Goal: Task Accomplishment & Management: Use online tool/utility

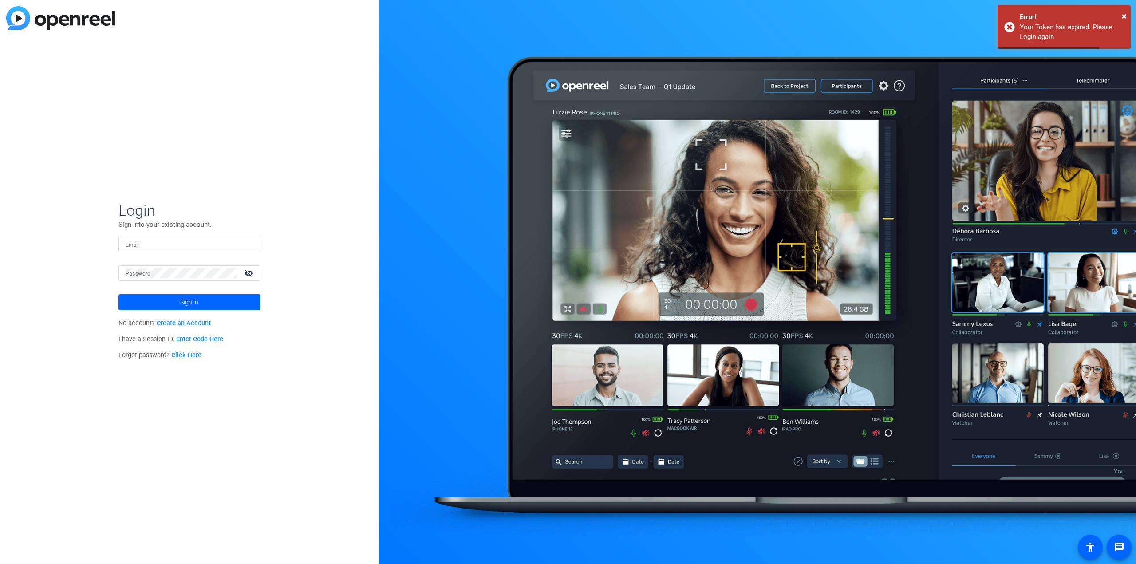
click at [231, 236] on form "Login Sign into your existing account. Email Password visibility_off Sign in" at bounding box center [190, 255] width 142 height 109
click at [218, 247] on input "Email" at bounding box center [190, 244] width 128 height 11
drag, startPoint x: 186, startPoint y: 255, endPoint x: 107, endPoint y: 247, distance: 78.5
click at [107, 248] on div "Login Sign into your existing account. Email axway_of_life Password visibility_…" at bounding box center [189, 282] width 379 height 564
click at [161, 246] on input "axway_of_life" at bounding box center [190, 244] width 128 height 11
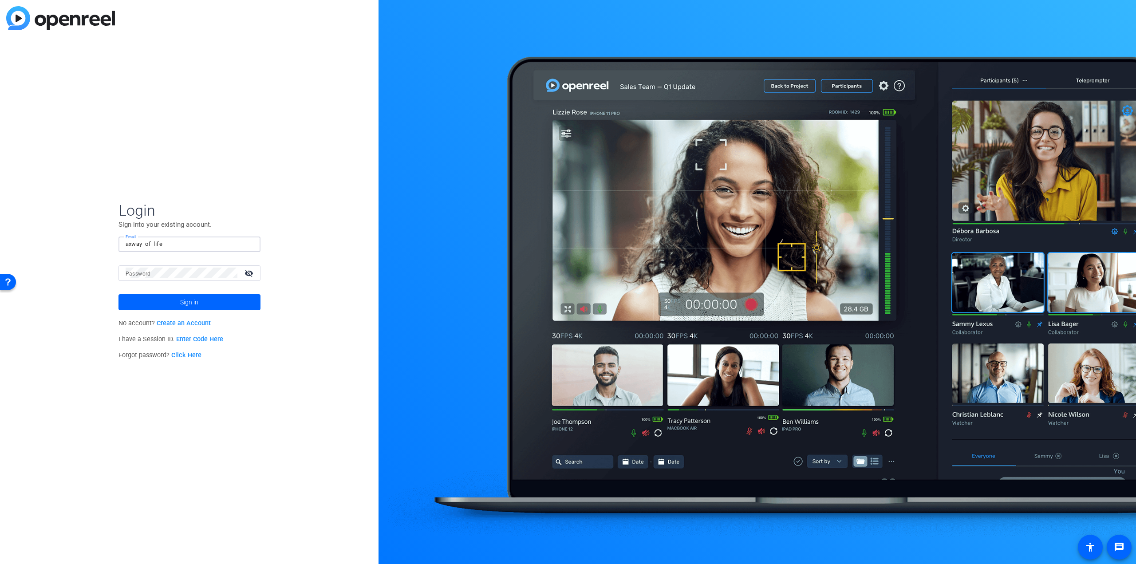
drag, startPoint x: 166, startPoint y: 244, endPoint x: 99, endPoint y: 241, distance: 66.7
click at [100, 241] on div "Login Sign into your existing account. Email axway_of_life Password visibility_…" at bounding box center [189, 282] width 379 height 564
type input "[EMAIL_ADDRESS][DOMAIN_NAME]"
click at [119, 294] on button "Sign in" at bounding box center [190, 302] width 142 height 16
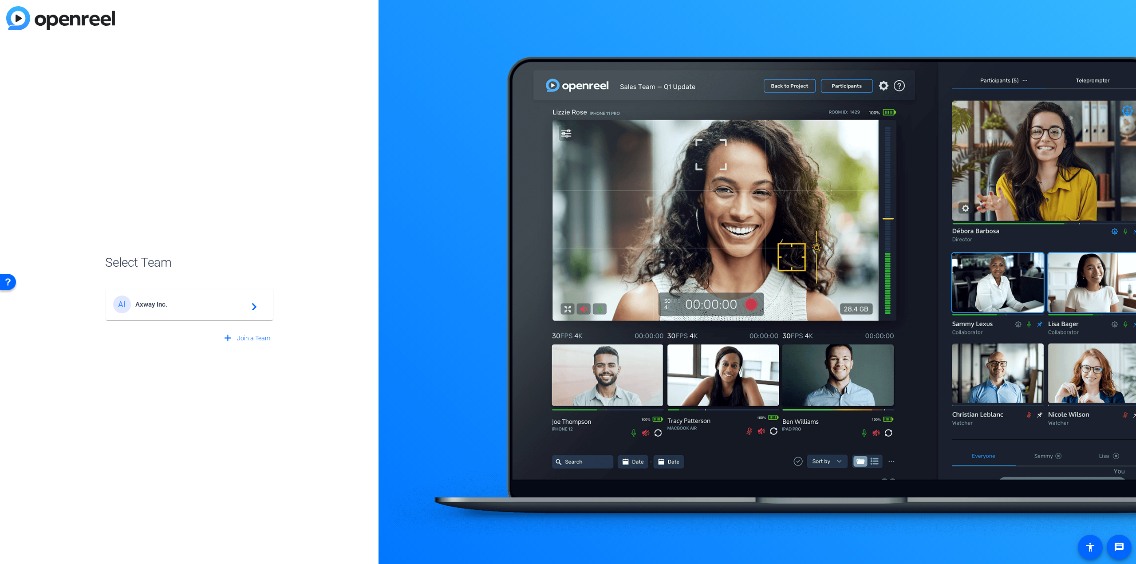
click at [210, 309] on div "AI Axway Inc. navigate_next" at bounding box center [189, 305] width 153 height 18
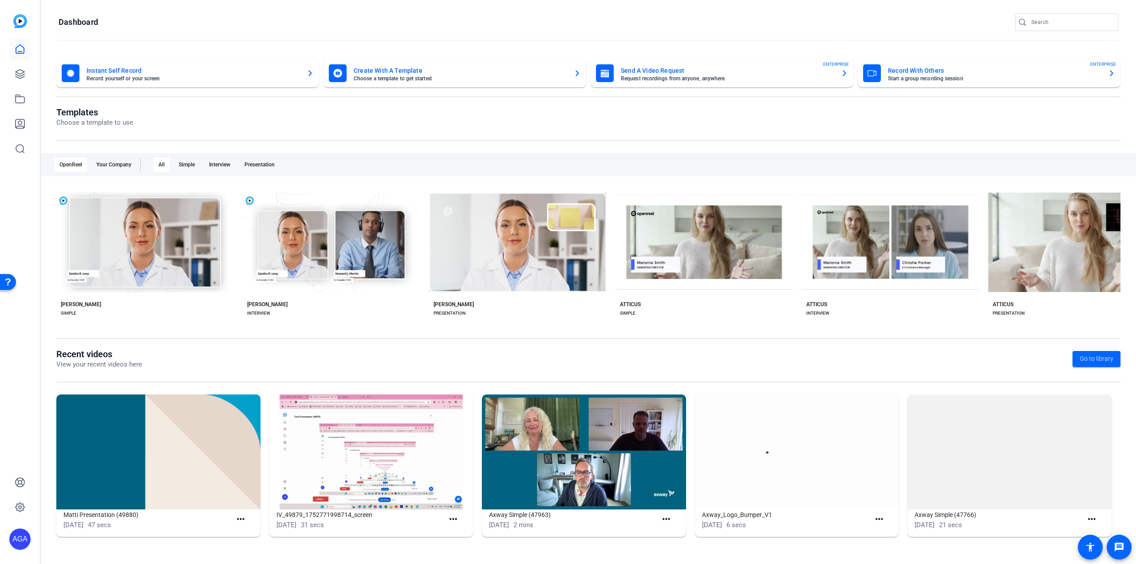
click at [974, 76] on mat-card-subtitle "Start a group recording session" at bounding box center [994, 78] width 213 height 5
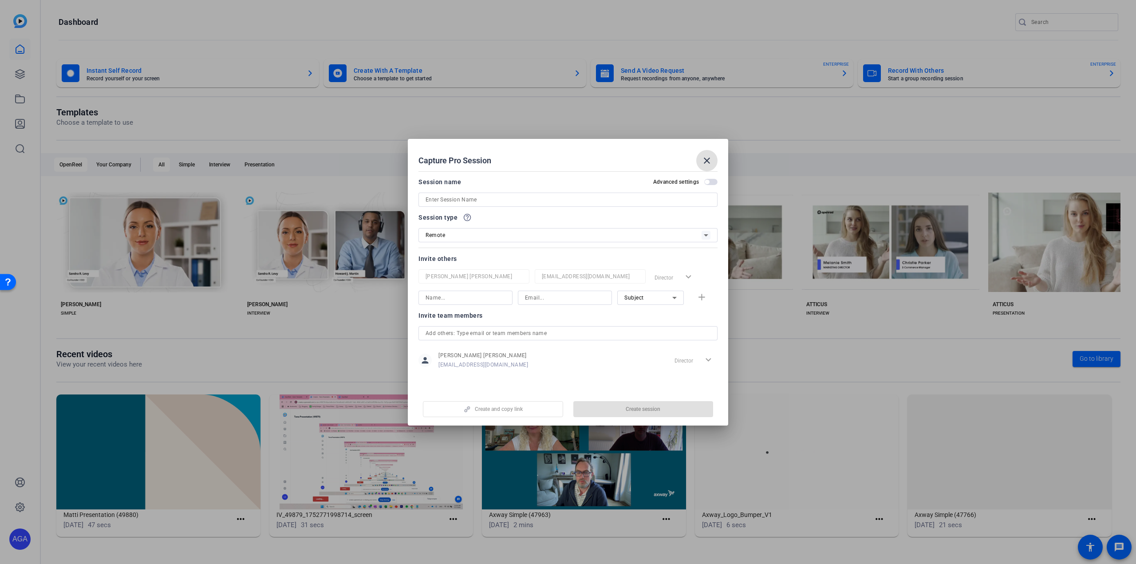
click at [504, 198] on input at bounding box center [568, 199] width 285 height 11
click at [501, 202] on input at bounding box center [568, 199] width 285 height 11
type input "Prep Call OpenReel Aug 2025"
click at [708, 180] on span "button" at bounding box center [707, 182] width 4 height 4
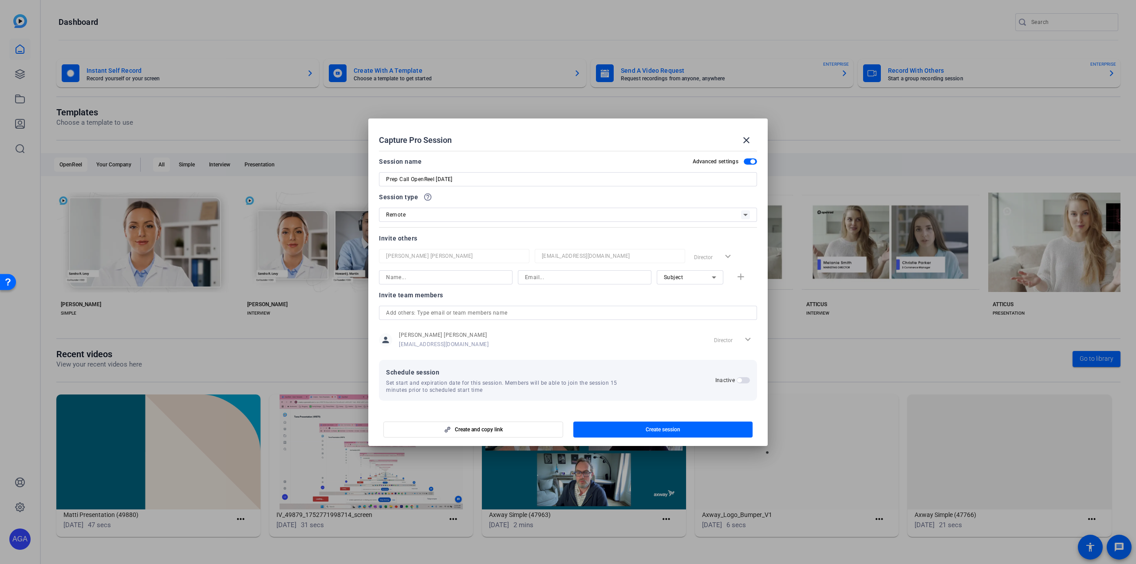
click at [750, 336] on div "Director expand_more" at bounding box center [734, 340] width 47 height 16
click at [760, 327] on mat-dialog-content "Session name Advanced settings Prep Call OpenReel Aug 2025 Session type help_ou…" at bounding box center [568, 278] width 400 height 263
click at [681, 422] on span "button" at bounding box center [663, 429] width 179 height 21
click at [747, 134] on span at bounding box center [746, 140] width 21 height 21
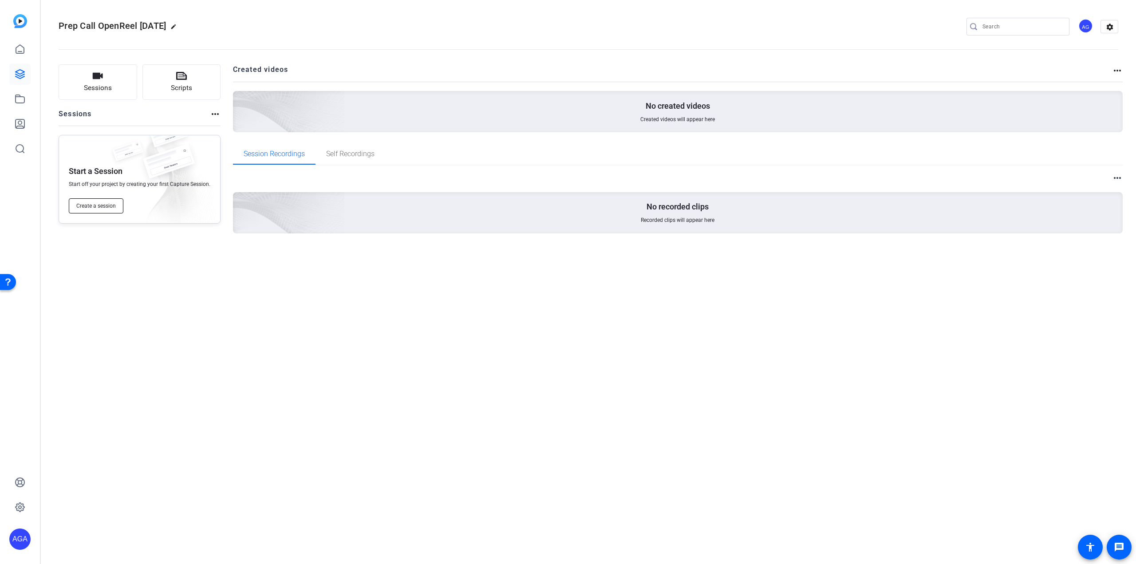
click at [98, 206] on span "Create a session" at bounding box center [96, 205] width 40 height 7
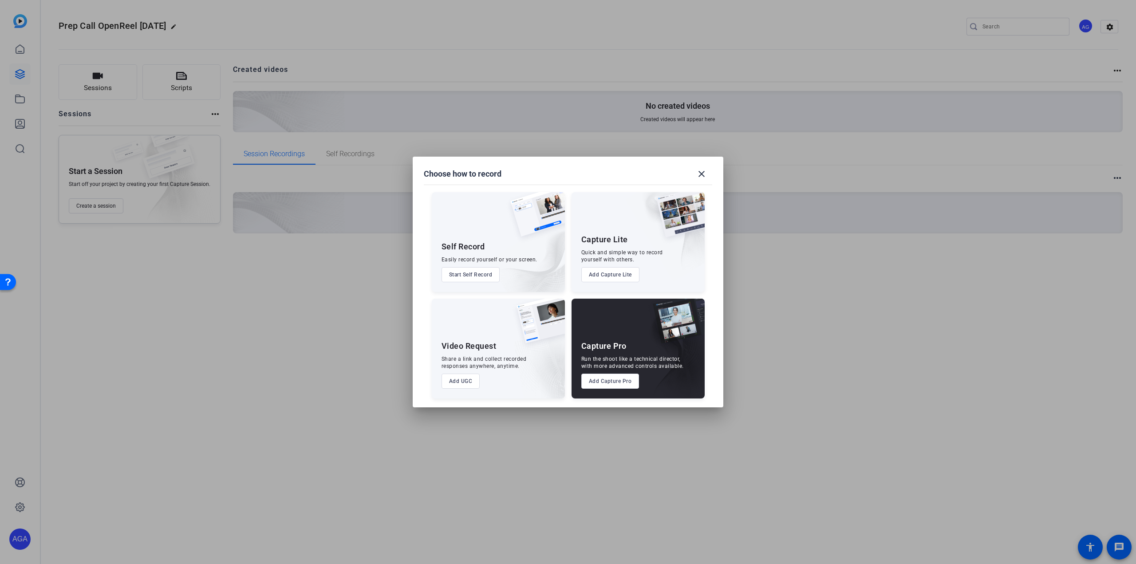
click at [620, 381] on button "Add Capture Pro" at bounding box center [611, 381] width 58 height 15
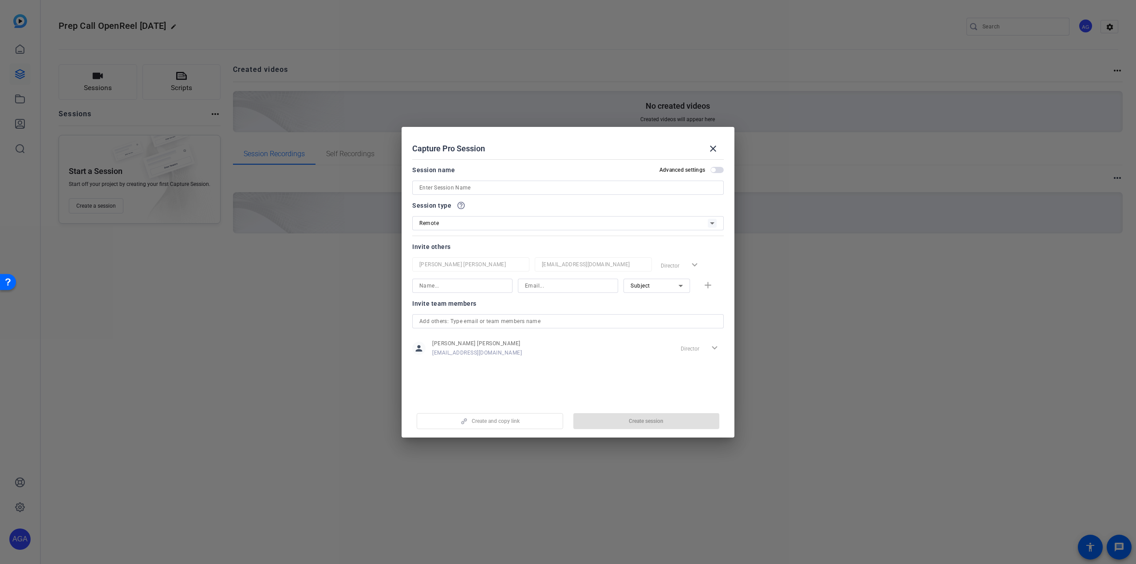
click at [498, 191] on input at bounding box center [567, 187] width 297 height 11
type input "Prep Call Aug 26 2025"
click at [620, 414] on span "button" at bounding box center [647, 421] width 146 height 21
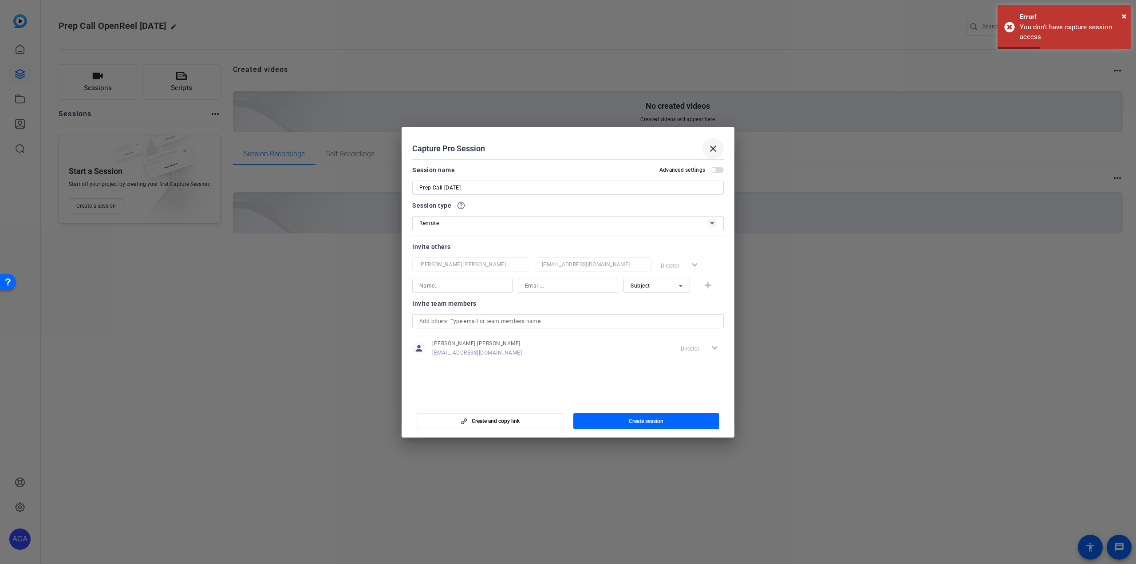
click at [708, 146] on mat-icon "close" at bounding box center [713, 148] width 11 height 11
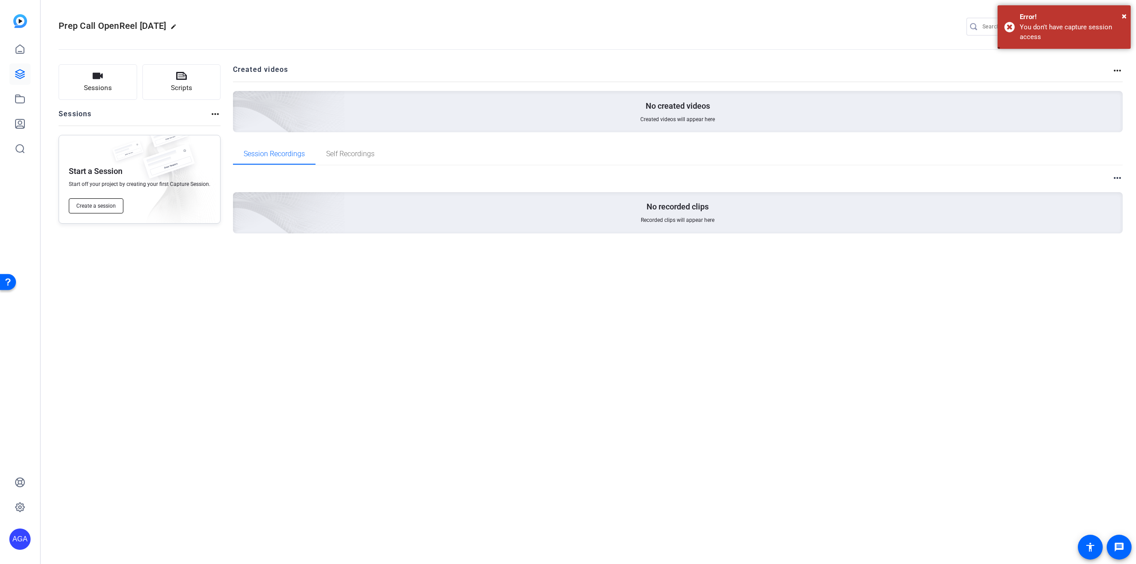
click at [85, 212] on button "Create a session" at bounding box center [96, 205] width 55 height 15
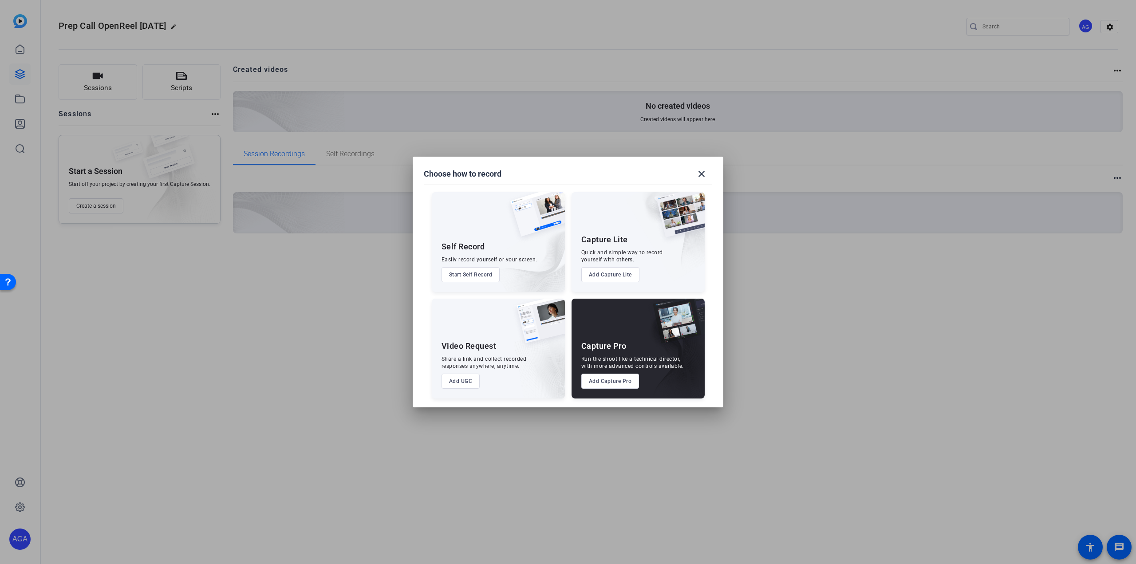
click at [621, 272] on button "Add Capture Lite" at bounding box center [611, 274] width 58 height 15
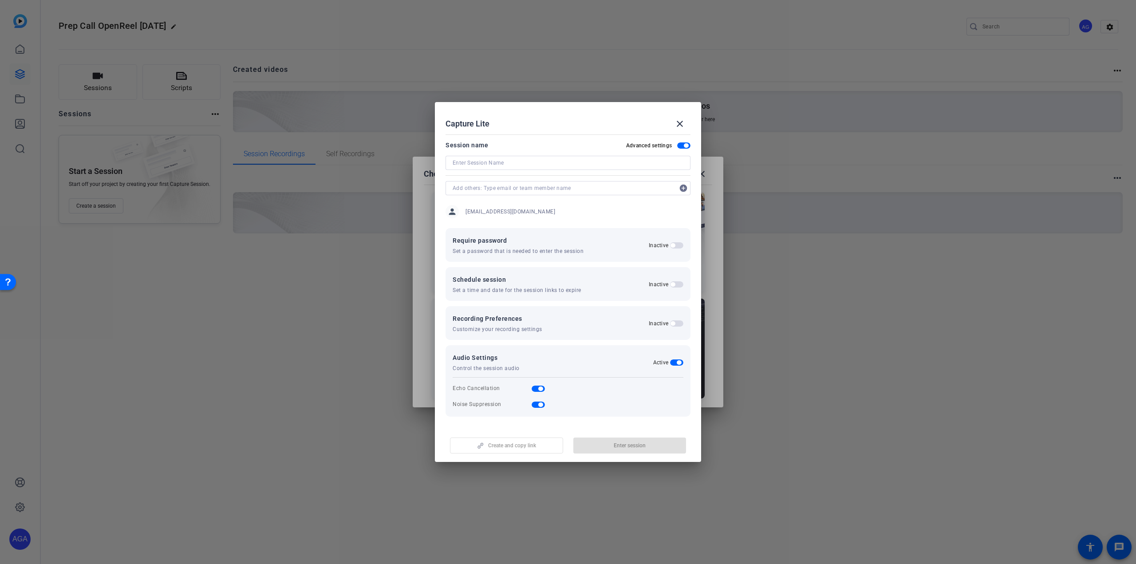
click at [526, 168] on input at bounding box center [568, 163] width 231 height 11
click at [494, 161] on input "Prep Call Aug 26 2025" at bounding box center [568, 163] width 231 height 11
type input "Prep Call Aug 26, 2025"
click at [544, 205] on div at bounding box center [568, 200] width 245 height 10
click at [609, 344] on div "Require password Set a password that is needed to enter the session Inactive Sc…" at bounding box center [568, 322] width 245 height 189
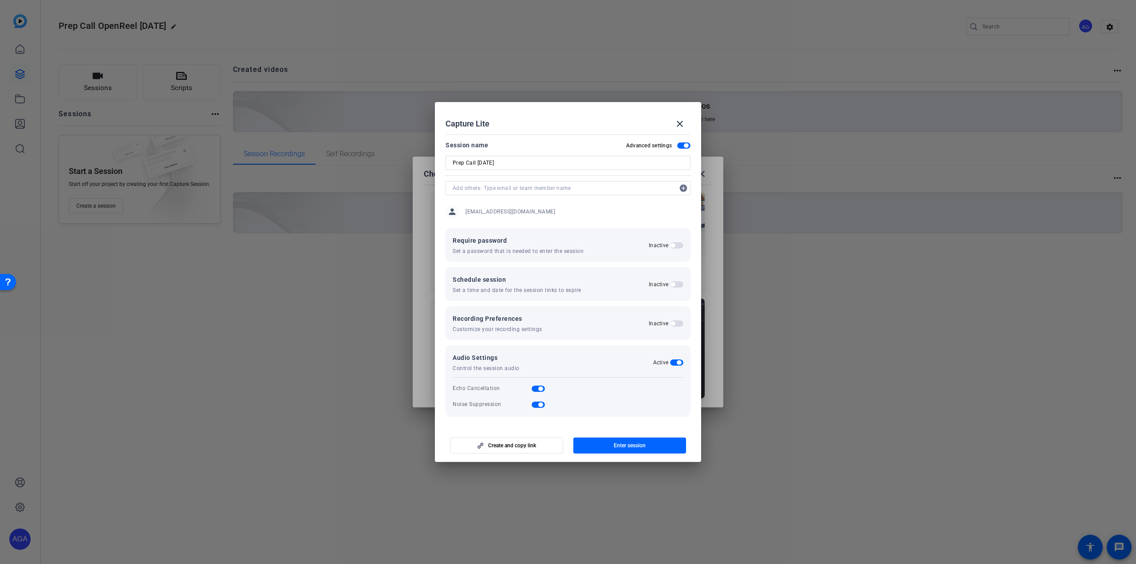
click at [676, 327] on span "button" at bounding box center [676, 323] width 13 height 6
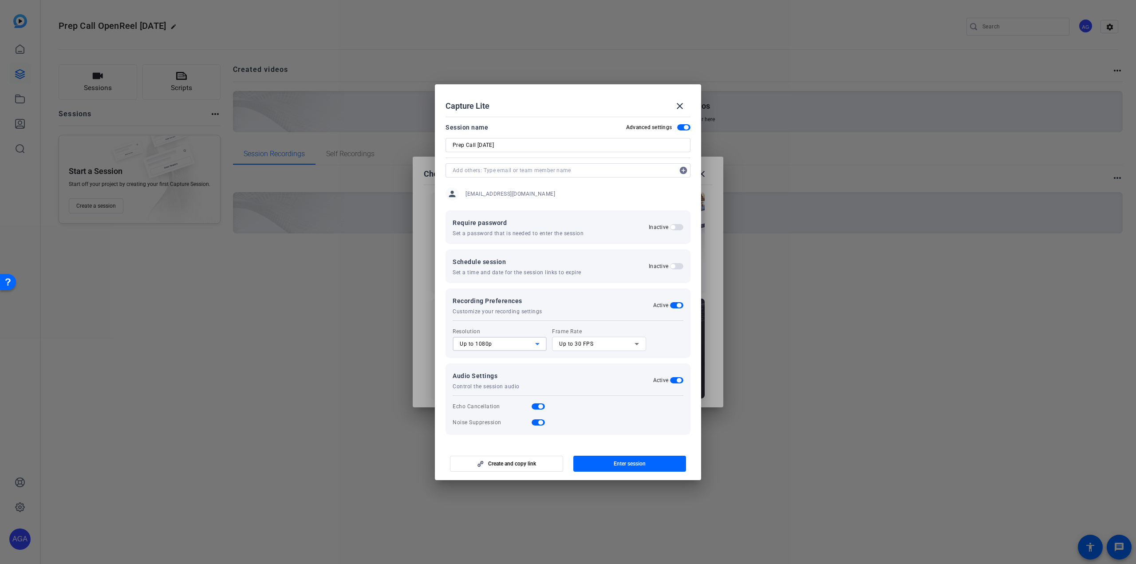
click at [528, 346] on div "Up to 1080p" at bounding box center [497, 344] width 75 height 11
click at [528, 346] on div at bounding box center [568, 282] width 1136 height 564
click at [676, 305] on span "button" at bounding box center [676, 305] width 13 height 6
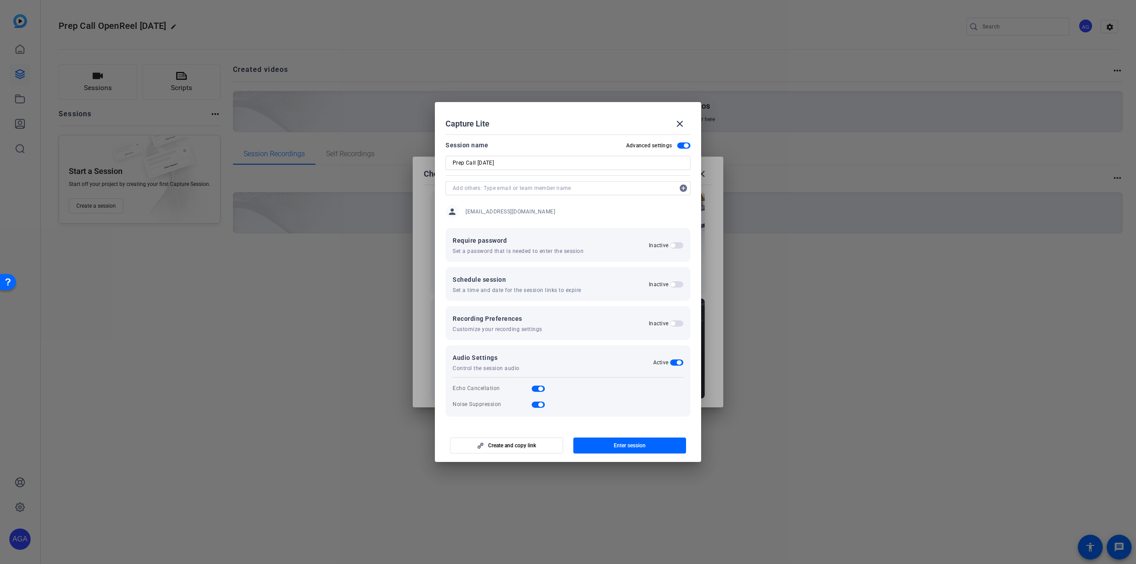
click at [674, 323] on span "button" at bounding box center [673, 323] width 4 height 4
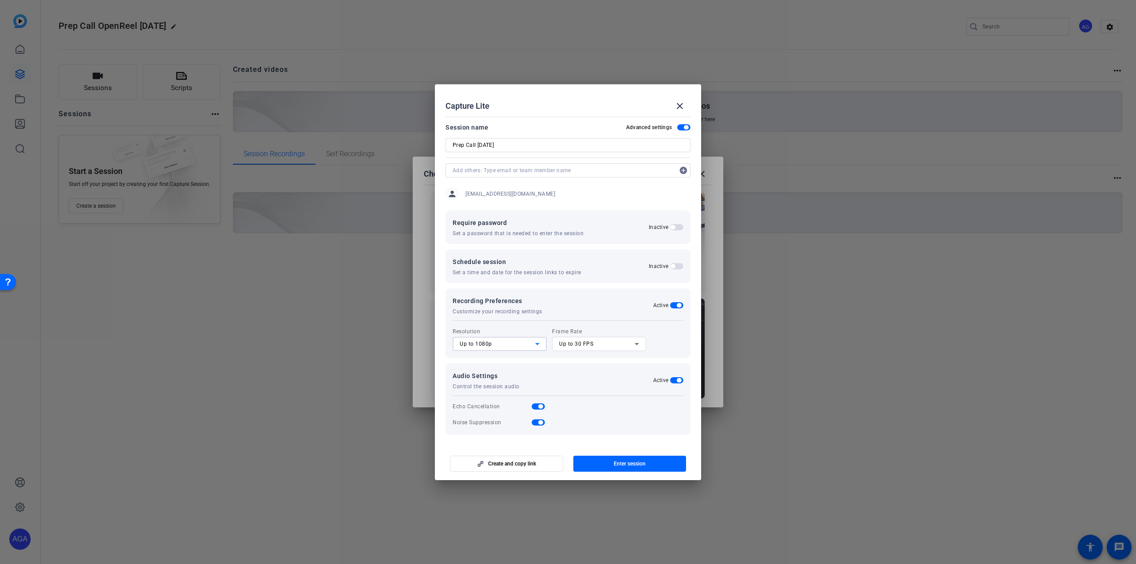
click at [518, 347] on div "Up to 1080p" at bounding box center [497, 344] width 75 height 11
click at [489, 391] on mat-option "Up to 4K" at bounding box center [500, 390] width 94 height 14
click at [579, 344] on span "Up to 30 FPS" at bounding box center [576, 344] width 34 height 6
click at [587, 376] on span "Up to 30 FPS" at bounding box center [576, 376] width 34 height 11
click at [616, 466] on span "Enter session" at bounding box center [630, 463] width 32 height 7
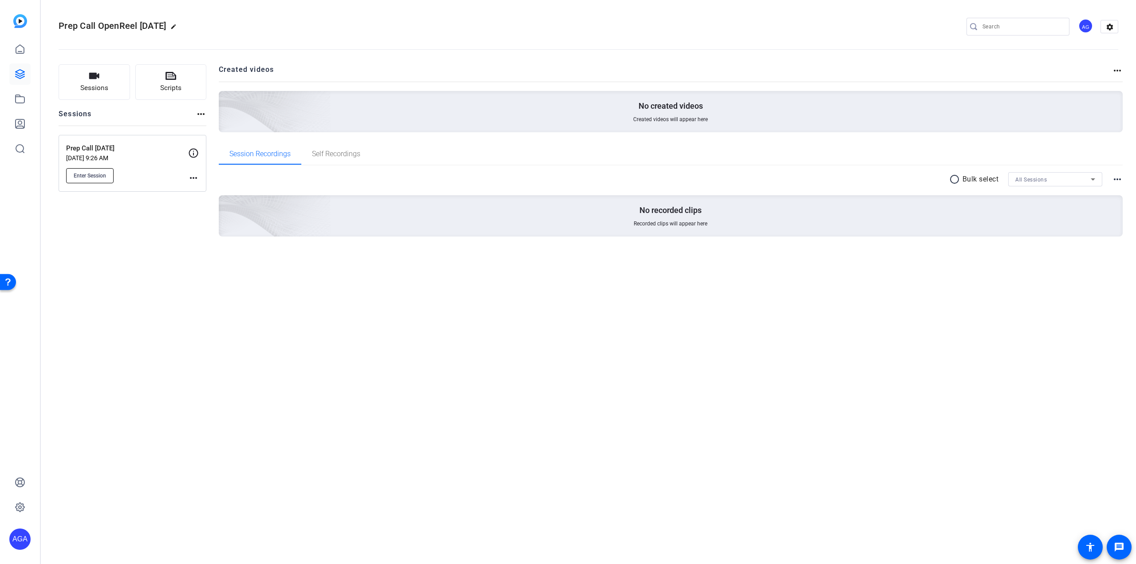
click at [91, 174] on span "Enter Session" at bounding box center [90, 175] width 32 height 7
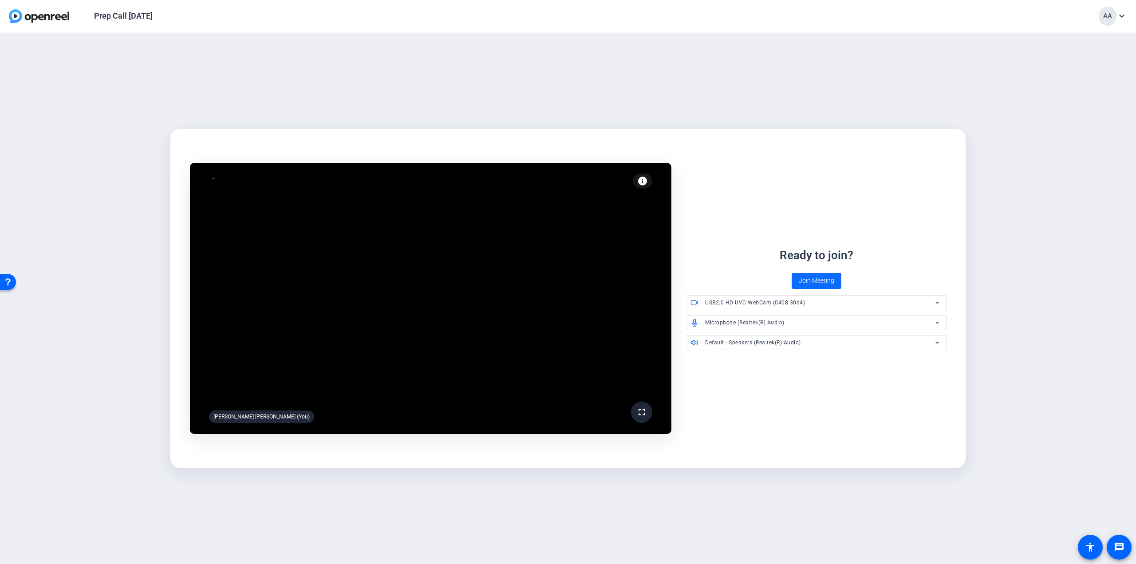
click at [811, 283] on span "Join Meeting" at bounding box center [817, 280] width 36 height 9
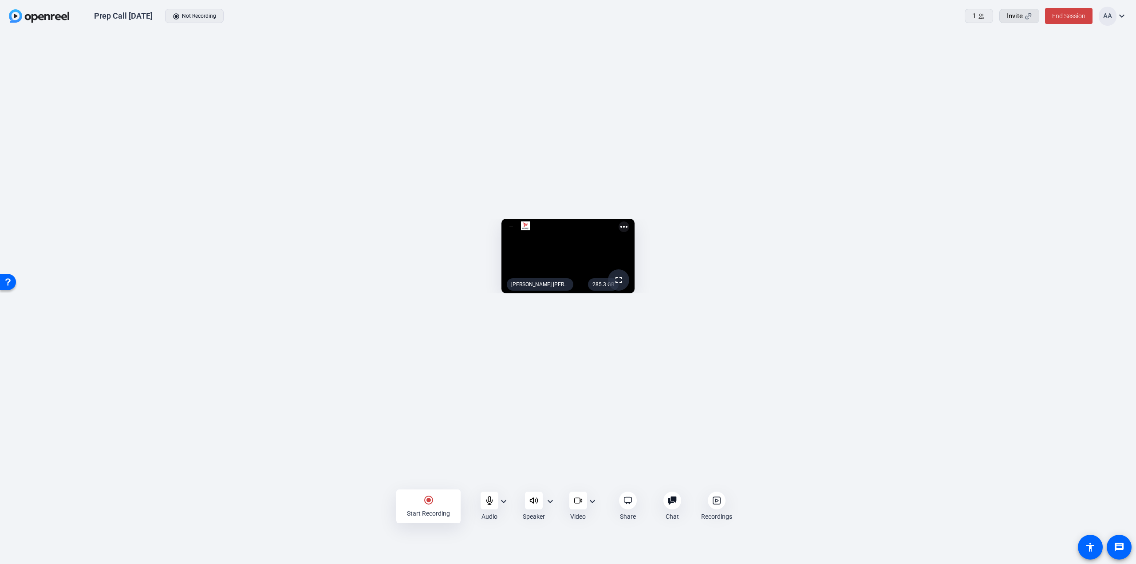
click at [1010, 20] on span "Invite" at bounding box center [1015, 16] width 16 height 10
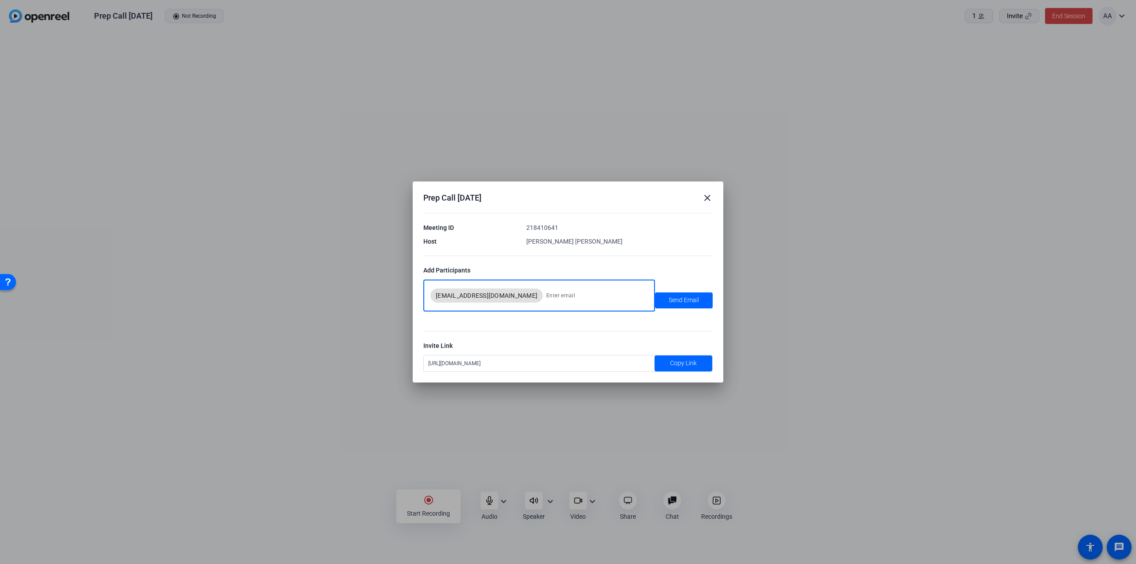
click at [546, 292] on input at bounding box center [595, 296] width 98 height 18
type input "alejandragallo09@gmail.com"
drag, startPoint x: 606, startPoint y: 302, endPoint x: 518, endPoint y: 295, distance: 89.1
click at [0, 0] on div "pgalloantonio@axway.com alejandragallo09@gmail.com" at bounding box center [0, 0] width 0 height 0
click at [661, 367] on span at bounding box center [684, 363] width 58 height 21
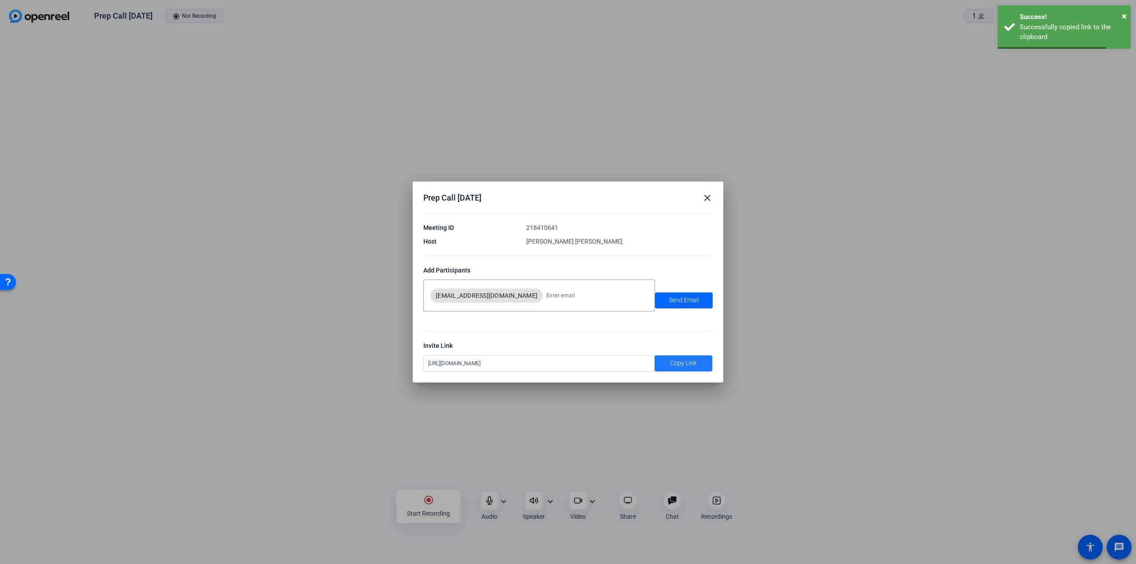
click at [708, 203] on mat-icon "close" at bounding box center [707, 198] width 11 height 11
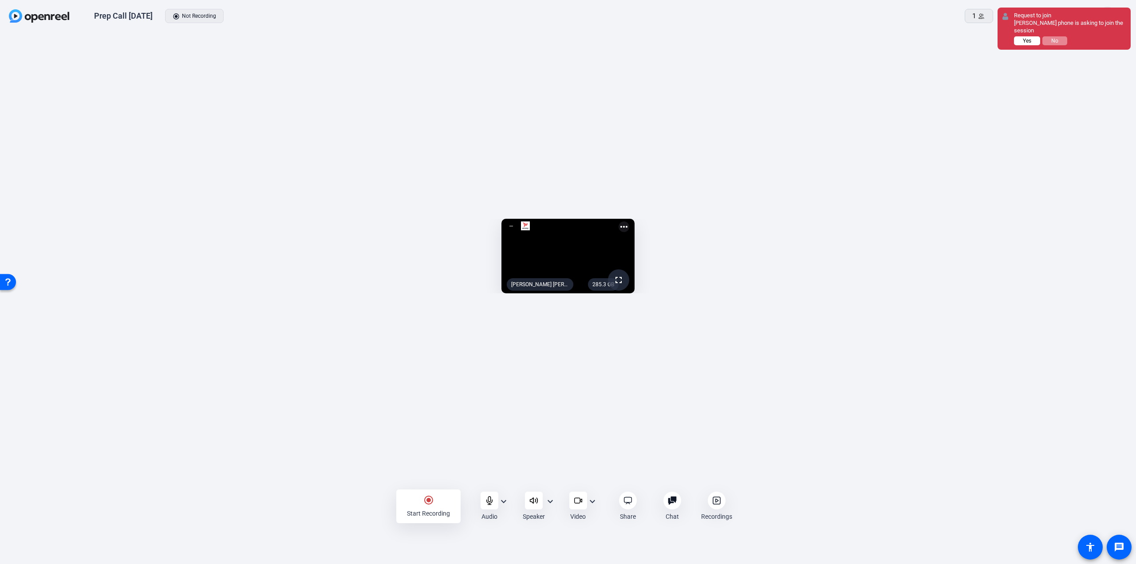
click at [1026, 44] on button "Yes" at bounding box center [1027, 40] width 26 height 9
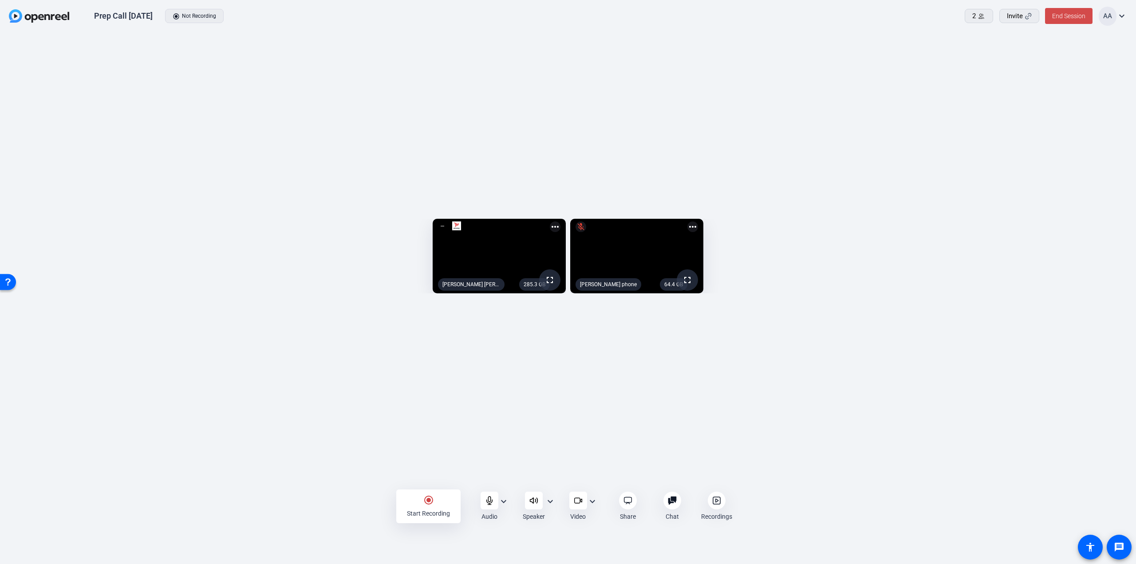
click at [1058, 18] on span "End Session" at bounding box center [1068, 15] width 33 height 7
click at [781, 479] on div at bounding box center [568, 282] width 1136 height 564
click at [716, 502] on icon at bounding box center [716, 500] width 9 height 9
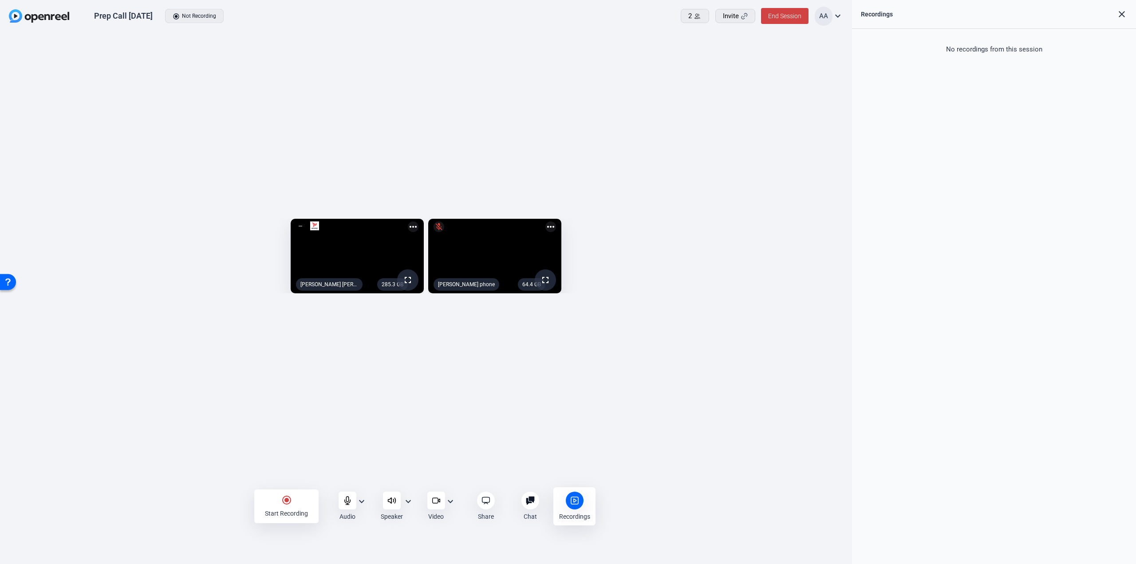
click at [529, 500] on icon at bounding box center [530, 501] width 8 height 8
click at [914, 532] on textarea at bounding box center [994, 531] width 177 height 8
type textarea "Hi, testing"
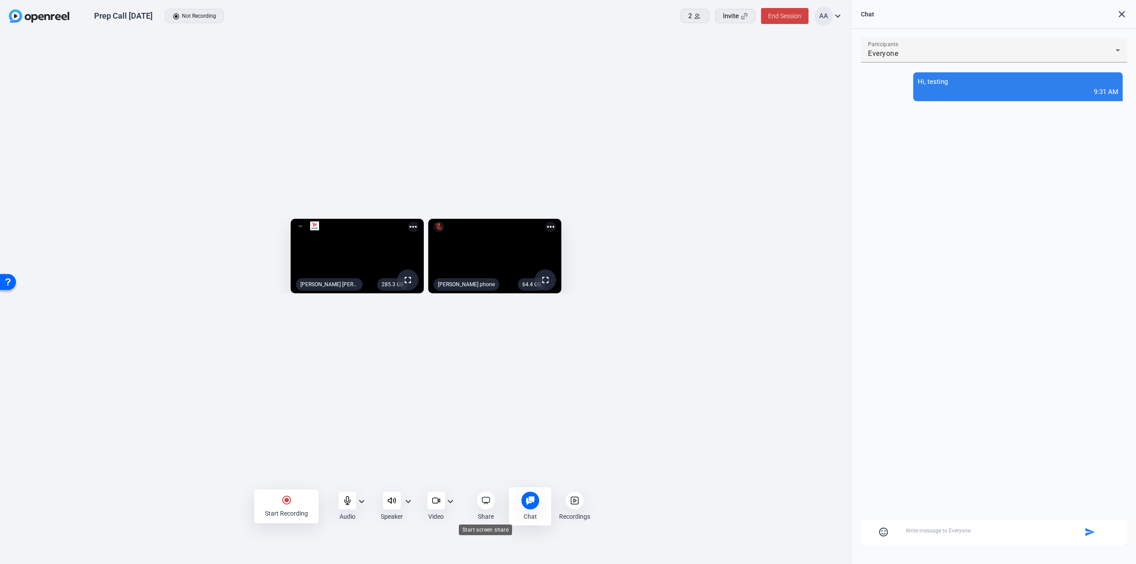
click at [487, 500] on icon at bounding box center [486, 500] width 9 height 9
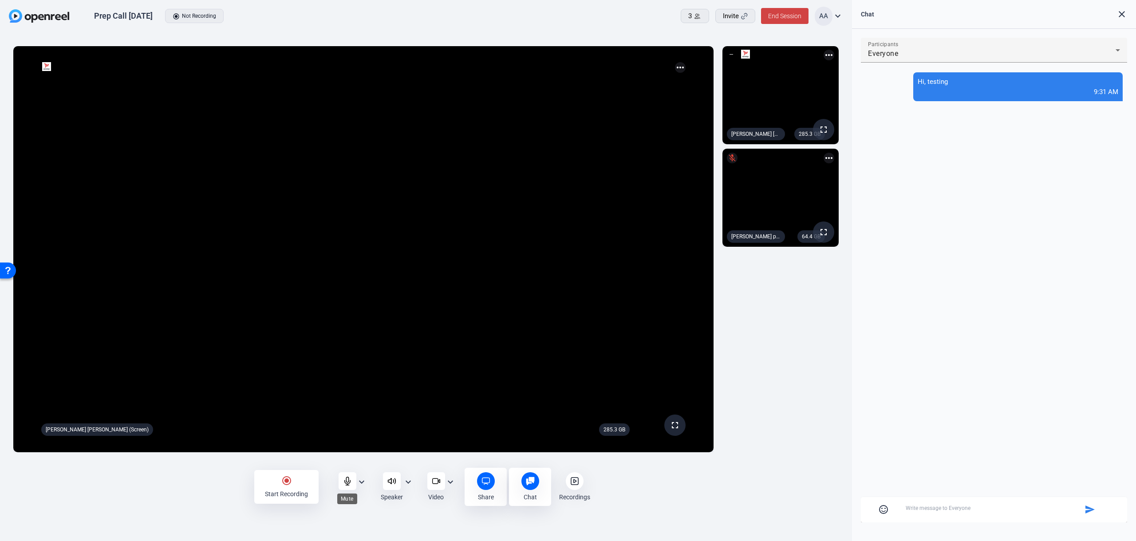
click at [352, 485] on div at bounding box center [348, 481] width 18 height 18
click at [681, 67] on mat-icon "more_horiz" at bounding box center [680, 67] width 11 height 11
click at [667, 90] on span "Flip camera" at bounding box center [661, 91] width 36 height 11
click at [680, 68] on mat-icon "more_horiz" at bounding box center [680, 67] width 11 height 11
click at [838, 20] on div at bounding box center [568, 270] width 1136 height 541
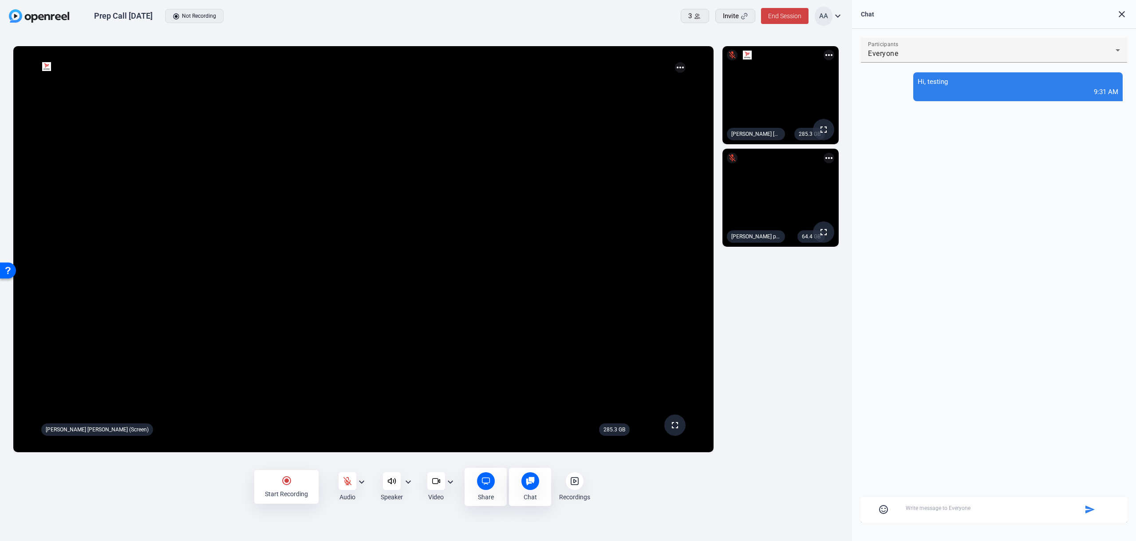
click at [834, 16] on mat-icon "expand_more" at bounding box center [838, 16] width 11 height 11
click at [854, 124] on div at bounding box center [568, 270] width 1136 height 541
click at [452, 481] on mat-icon "expand_more" at bounding box center [450, 482] width 11 height 11
click at [452, 481] on div at bounding box center [568, 270] width 1136 height 541
click at [684, 16] on span at bounding box center [695, 15] width 28 height 21
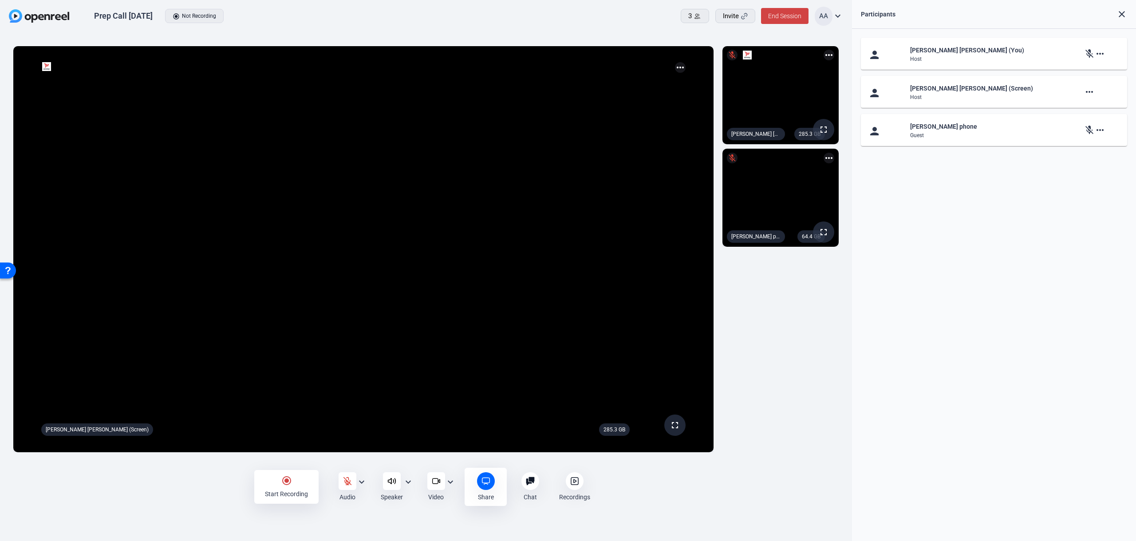
click at [1126, 12] on mat-icon "close" at bounding box center [1122, 14] width 11 height 11
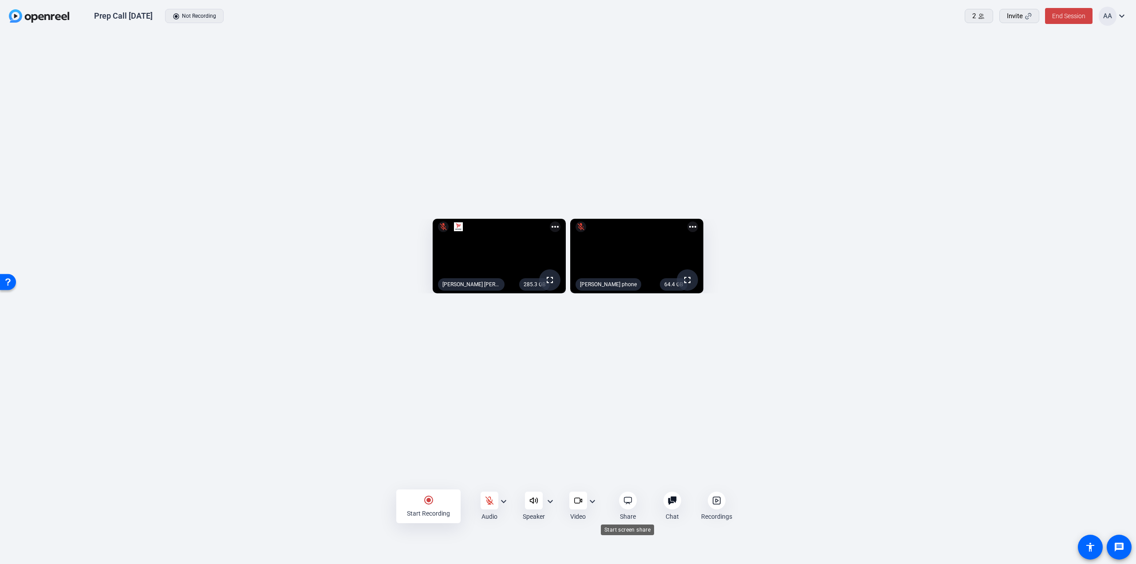
click at [628, 504] on icon at bounding box center [628, 500] width 9 height 9
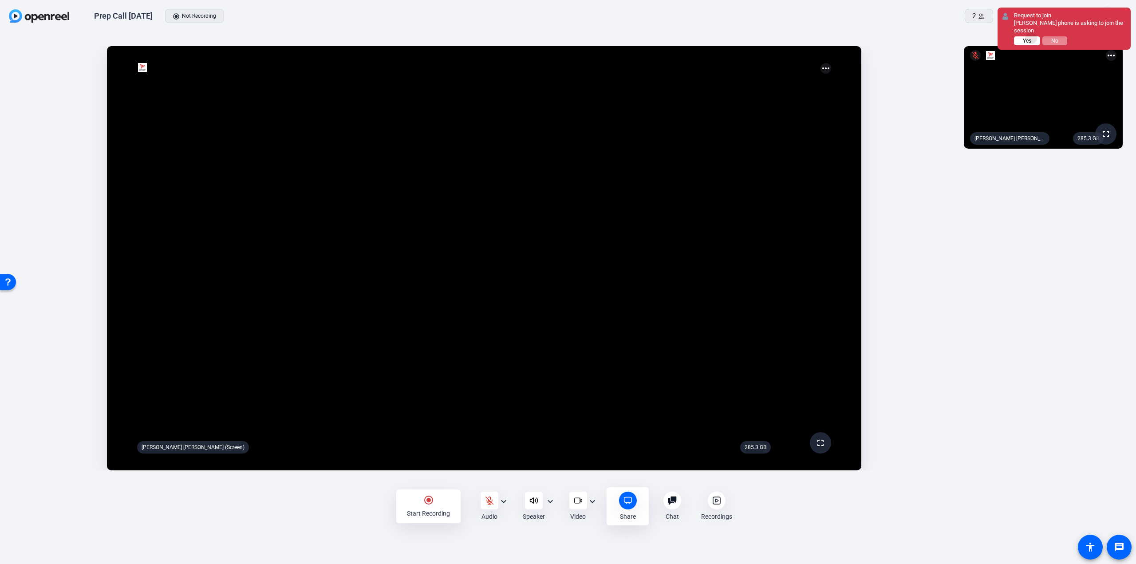
click at [1033, 38] on button "Yes" at bounding box center [1027, 40] width 26 height 9
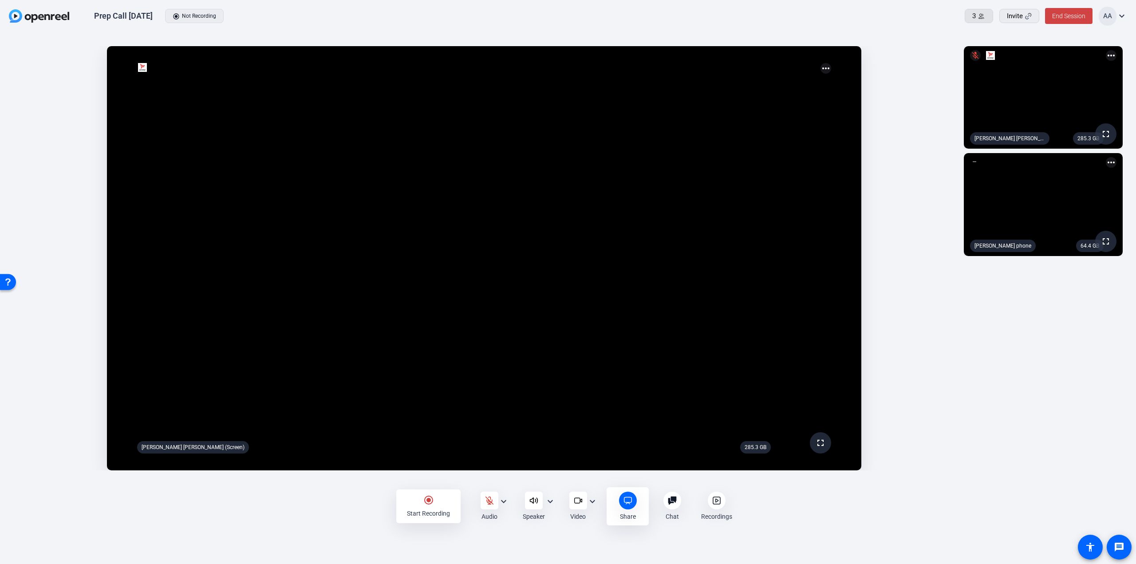
click at [974, 18] on span "3" at bounding box center [975, 16] width 4 height 10
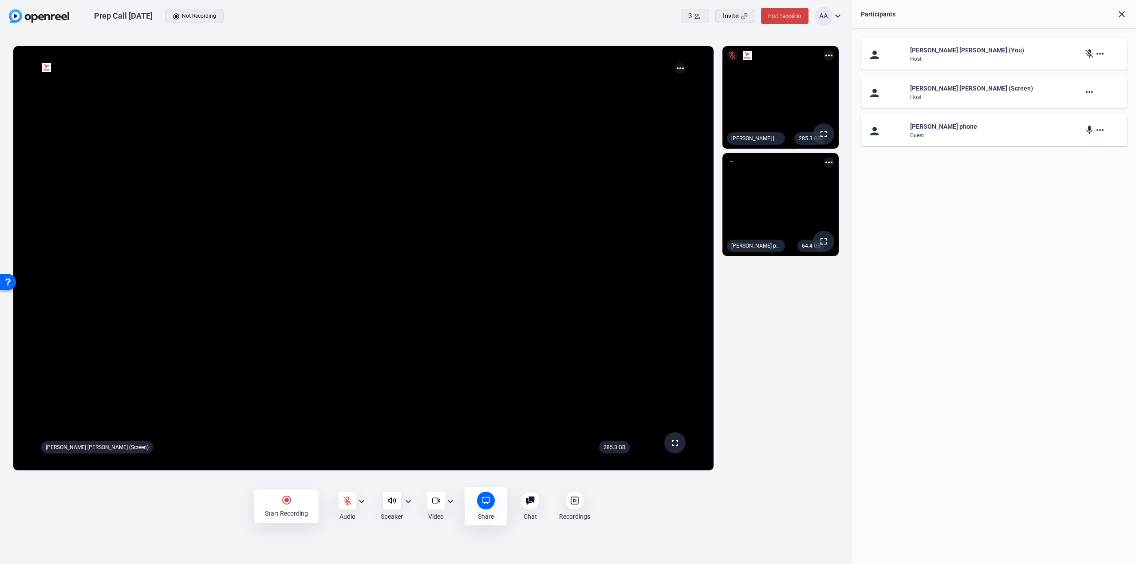
click at [1124, 13] on mat-icon "close" at bounding box center [1122, 14] width 11 height 11
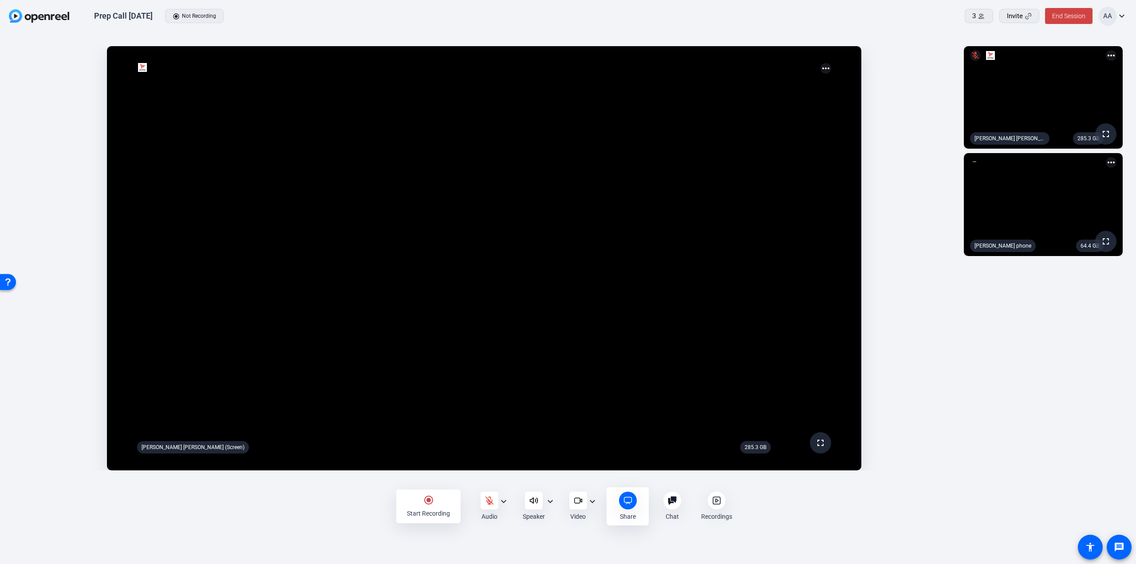
click at [1120, 14] on mat-icon "expand_more" at bounding box center [1122, 16] width 11 height 11
click at [908, 120] on div at bounding box center [568, 282] width 1136 height 564
click at [632, 496] on icon at bounding box center [628, 500] width 9 height 9
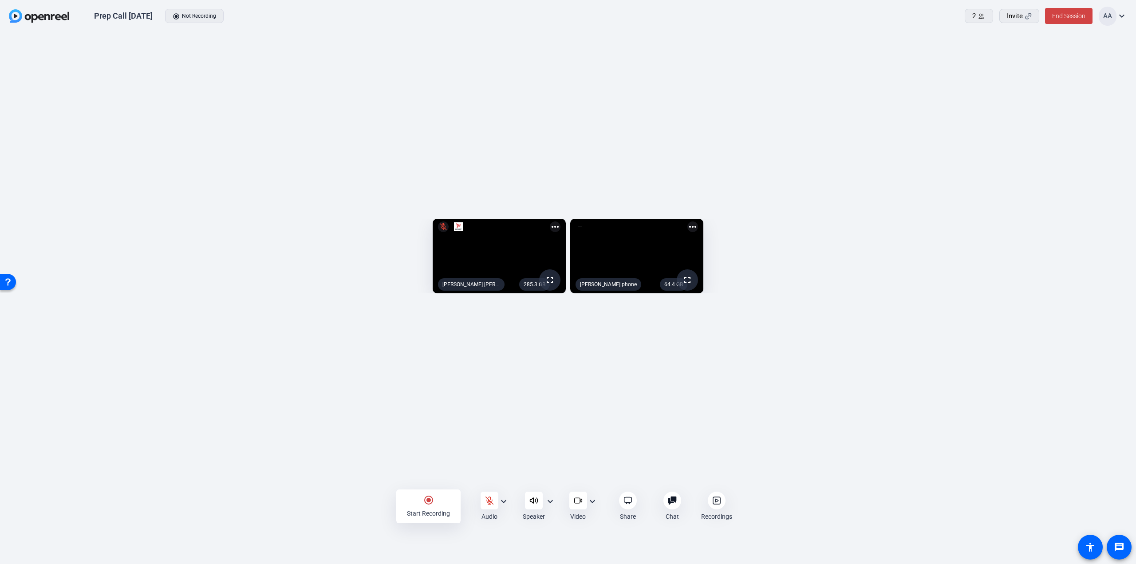
click at [632, 496] on icon at bounding box center [628, 500] width 9 height 9
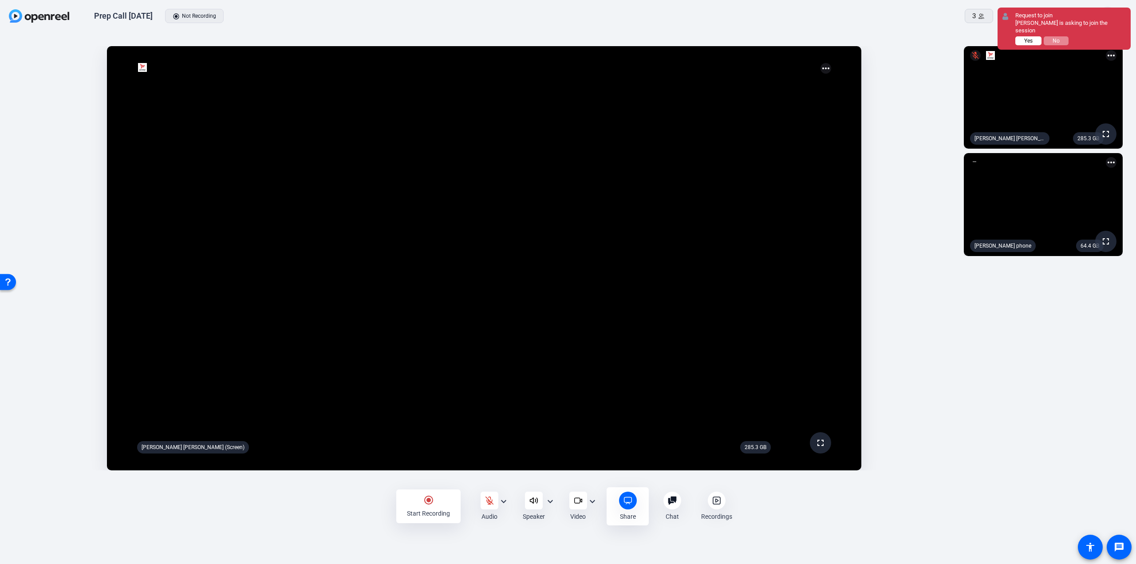
click at [1023, 36] on button "Yes" at bounding box center [1029, 40] width 26 height 9
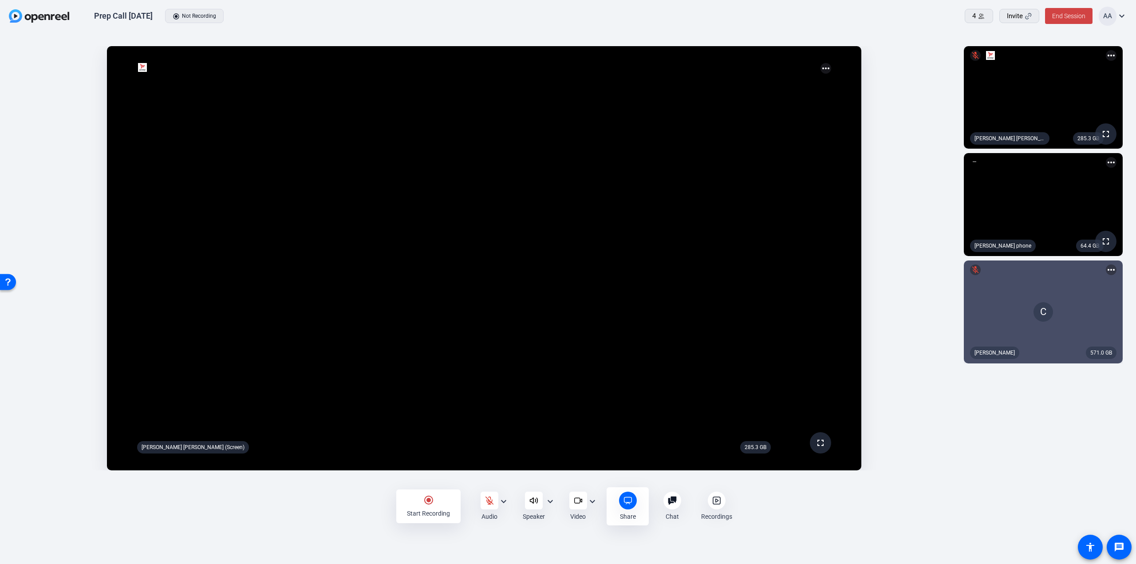
click at [425, 501] on mat-icon "radio_button_checked" at bounding box center [428, 500] width 11 height 11
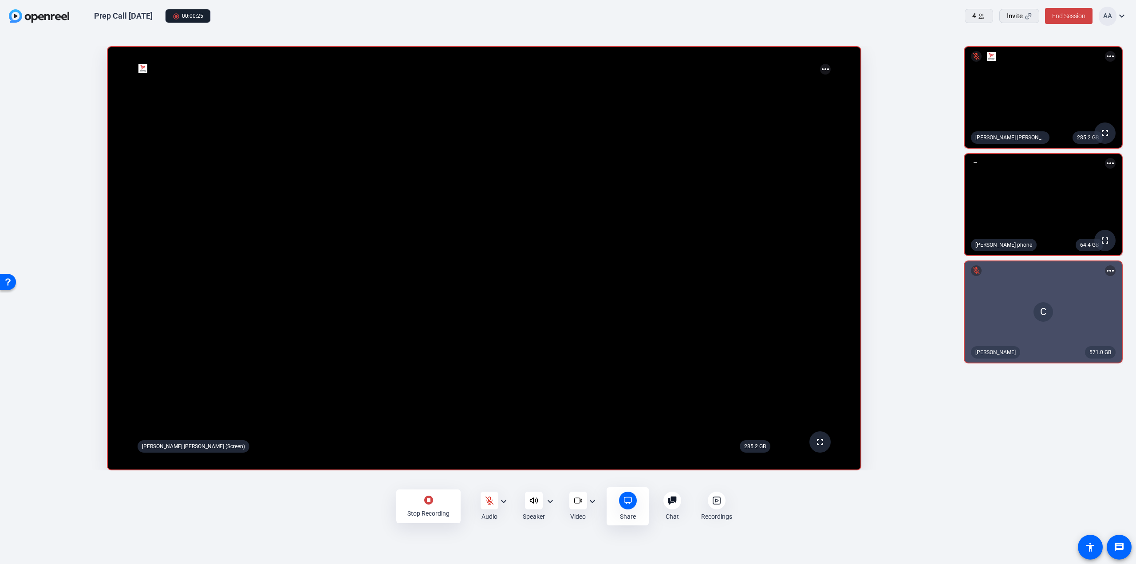
click at [425, 512] on div "Stop Recording" at bounding box center [428, 513] width 42 height 9
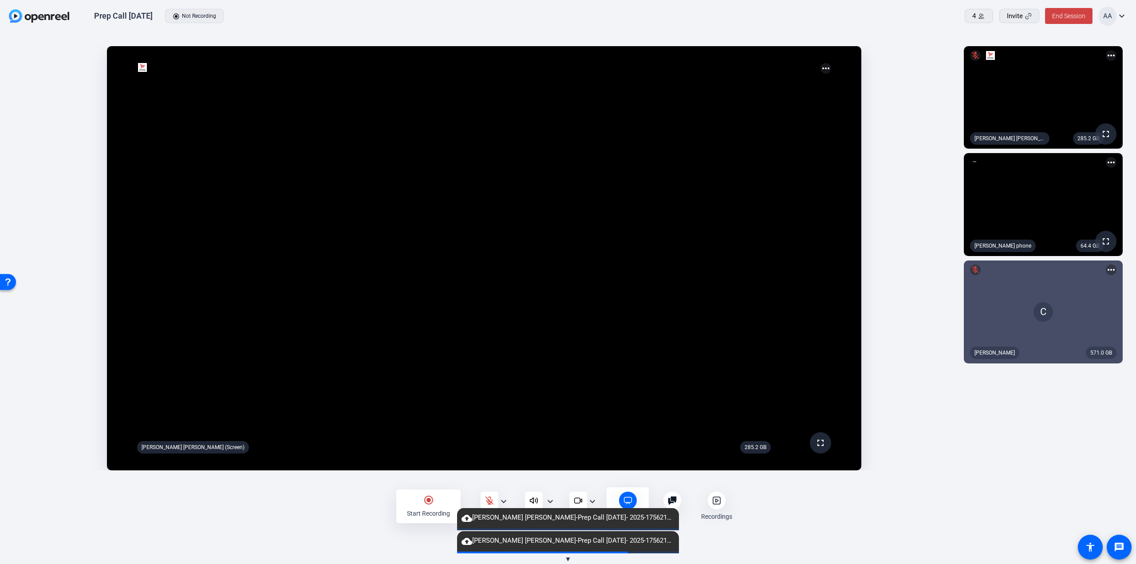
click at [566, 557] on span "▼" at bounding box center [568, 559] width 7 height 8
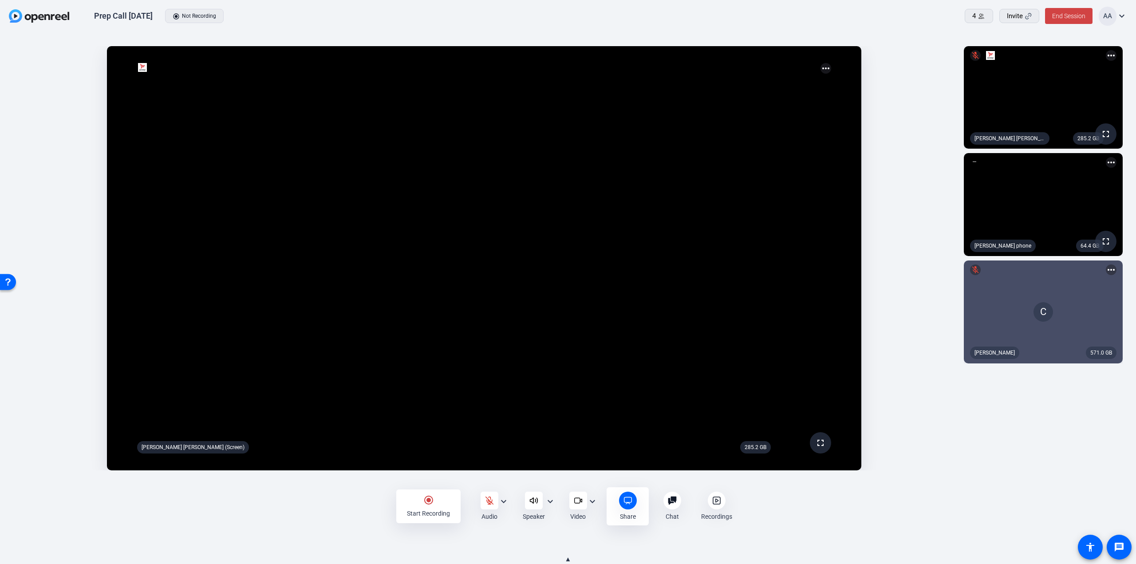
click at [568, 558] on span "▲" at bounding box center [568, 559] width 7 height 8
click at [1074, 19] on span "End Session" at bounding box center [1068, 15] width 33 height 7
click at [1033, 56] on span "End Session For All" at bounding box center [1044, 56] width 52 height 11
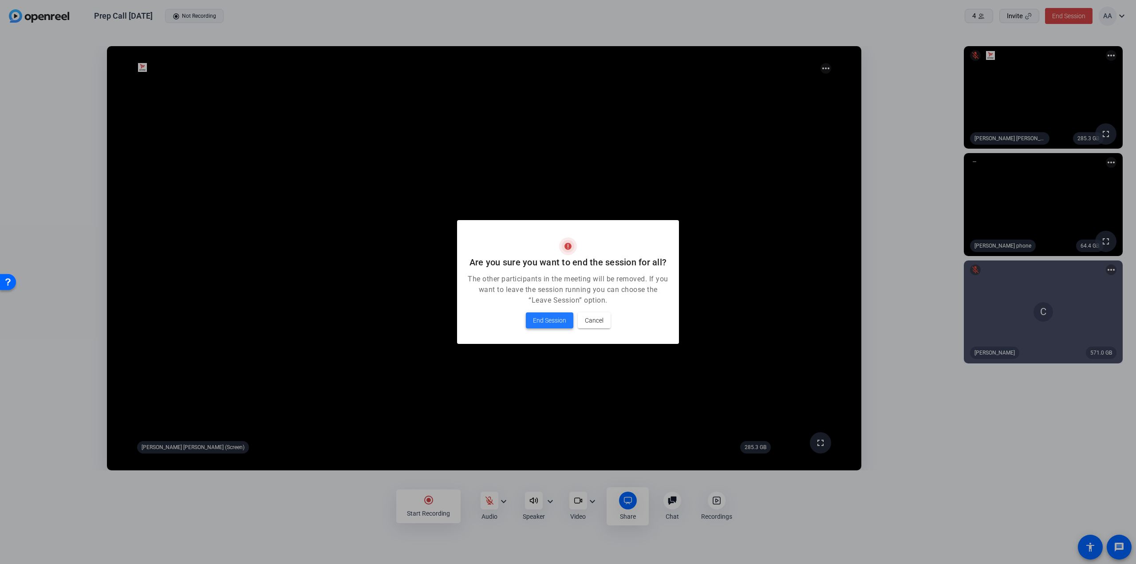
click at [540, 324] on span "End Session" at bounding box center [549, 320] width 33 height 11
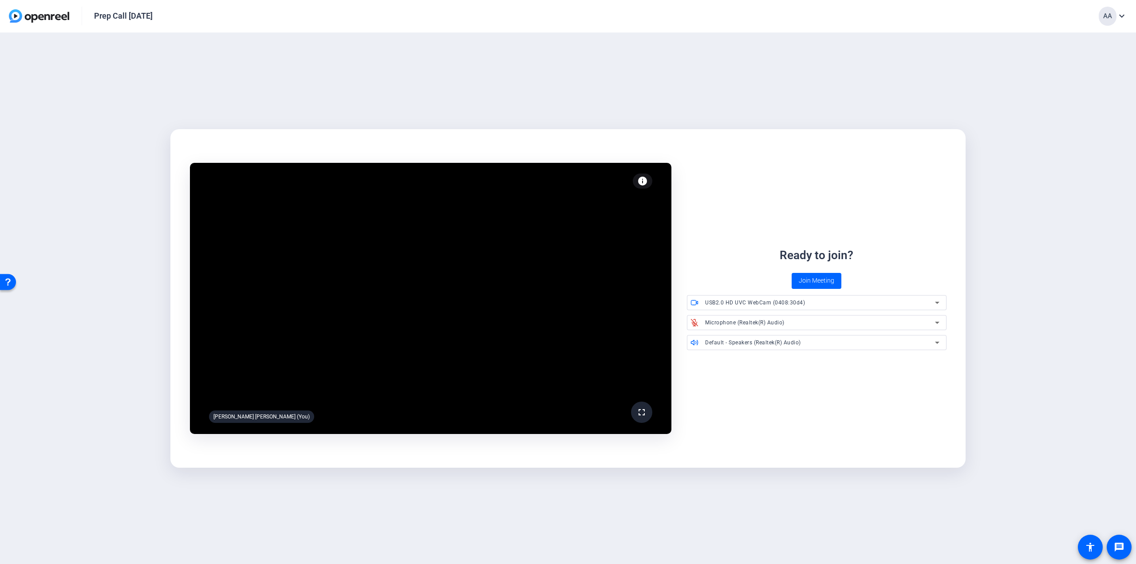
click at [1112, 17] on div "AA" at bounding box center [1108, 16] width 18 height 19
click at [957, 94] on div at bounding box center [568, 282] width 1136 height 564
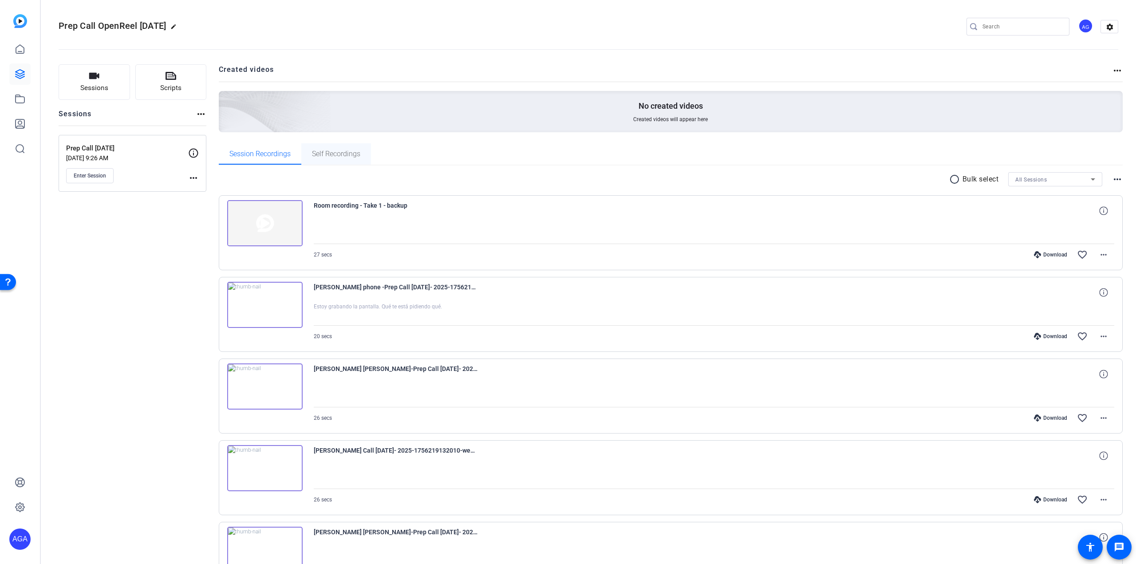
click at [332, 158] on span "Self Recordings" at bounding box center [336, 153] width 48 height 7
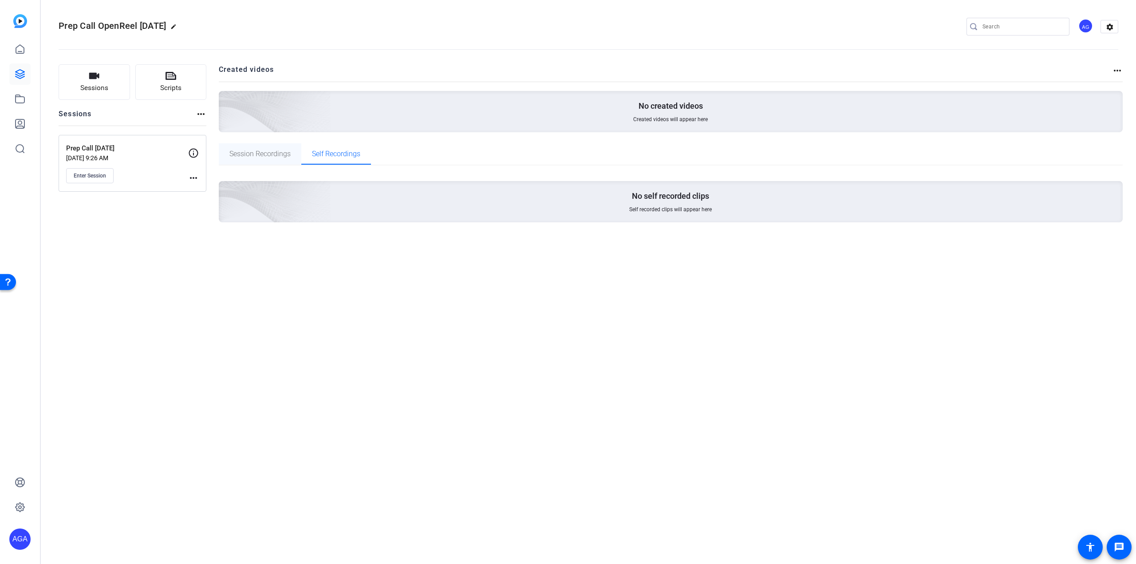
click at [264, 160] on span "Session Recordings" at bounding box center [259, 153] width 61 height 21
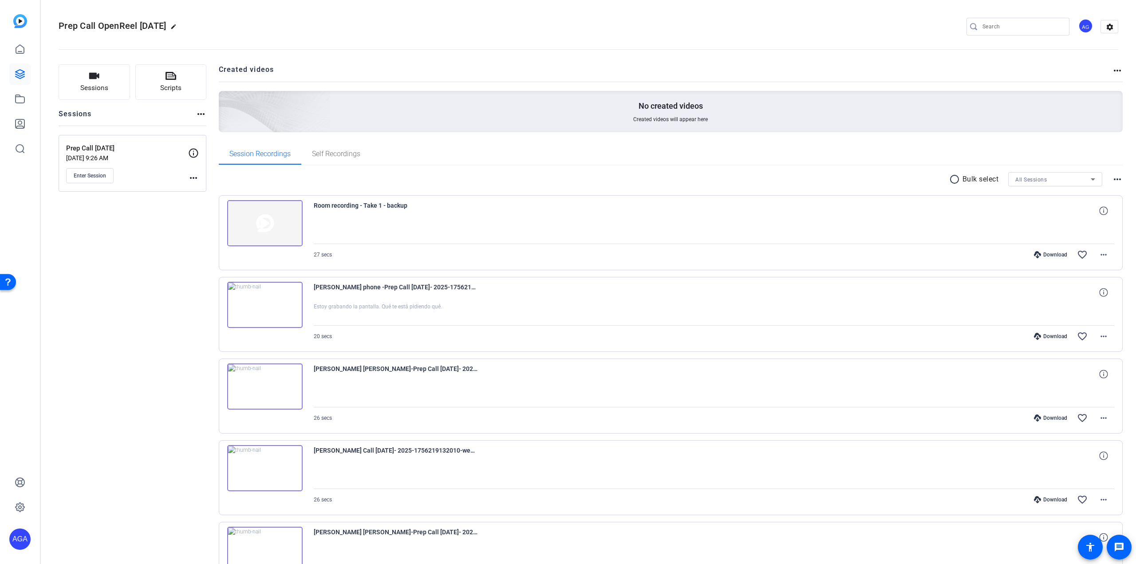
click at [197, 174] on mat-icon "more_horiz" at bounding box center [193, 178] width 11 height 11
click at [209, 190] on span "Edit Session" at bounding box center [215, 190] width 40 height 11
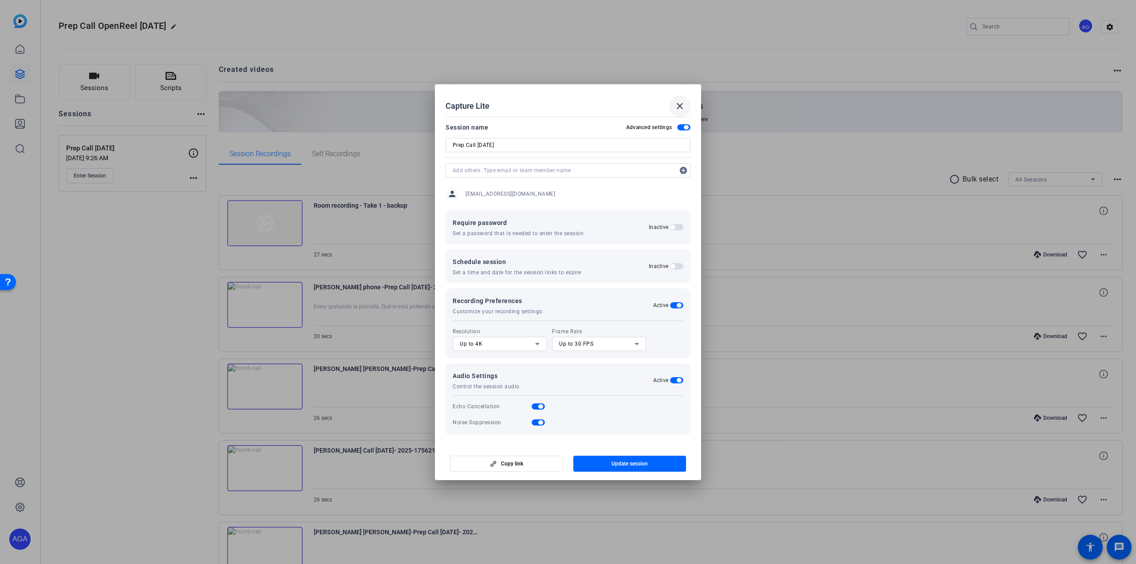
click at [676, 103] on mat-icon "close" at bounding box center [680, 106] width 11 height 11
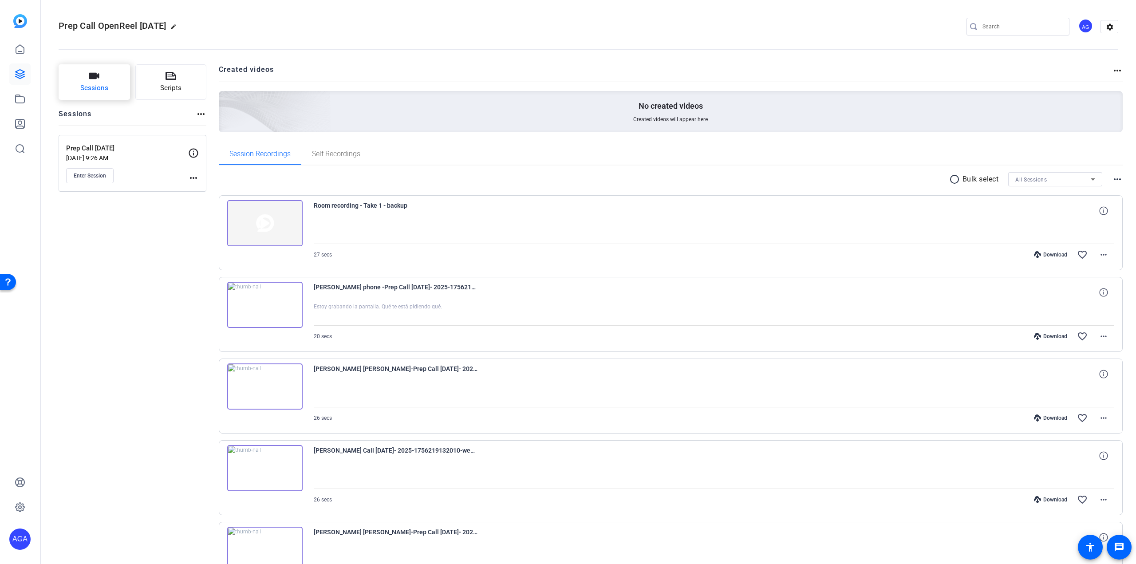
click at [104, 94] on button "Sessions" at bounding box center [94, 82] width 71 height 36
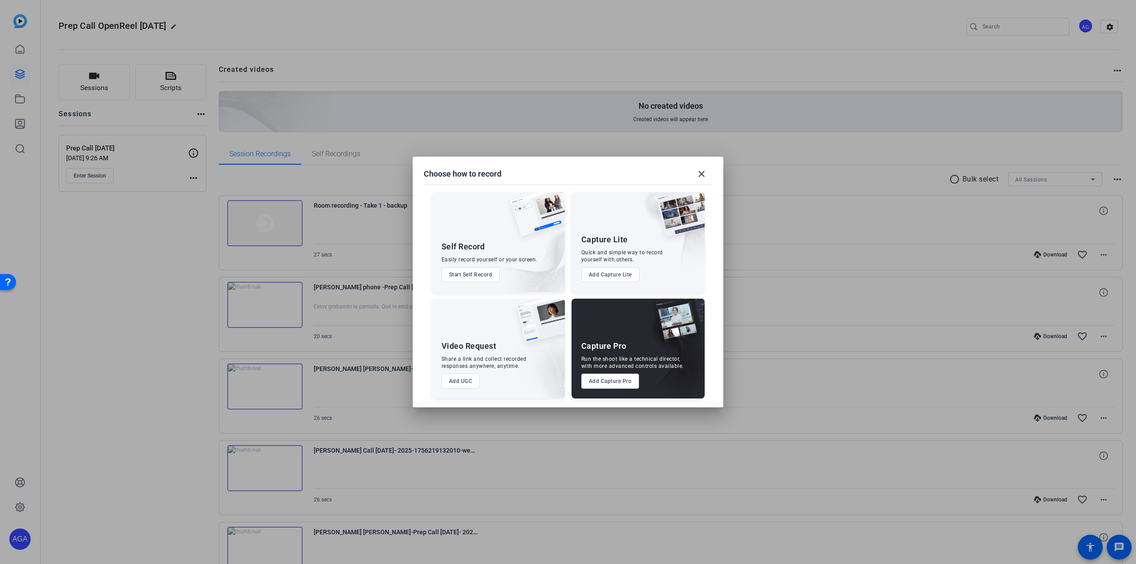
click at [598, 378] on button "Add Capture Pro" at bounding box center [611, 381] width 58 height 15
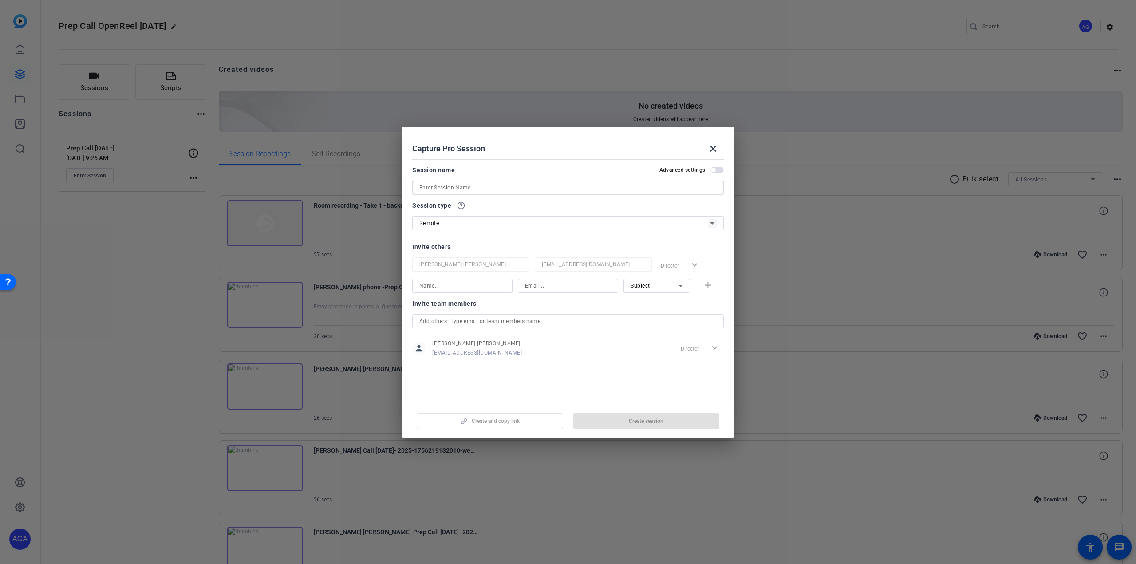
click at [485, 182] on input at bounding box center [567, 187] width 297 height 11
type input "Prep call Pro Session"
click at [616, 423] on span "button" at bounding box center [647, 421] width 146 height 21
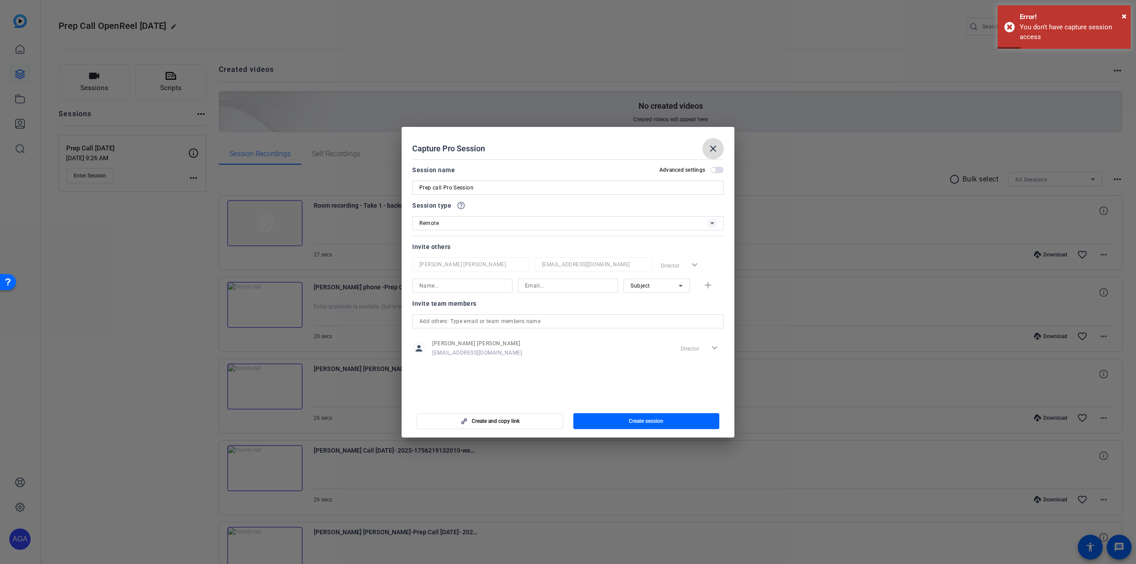
click at [716, 149] on mat-icon "close" at bounding box center [713, 148] width 11 height 11
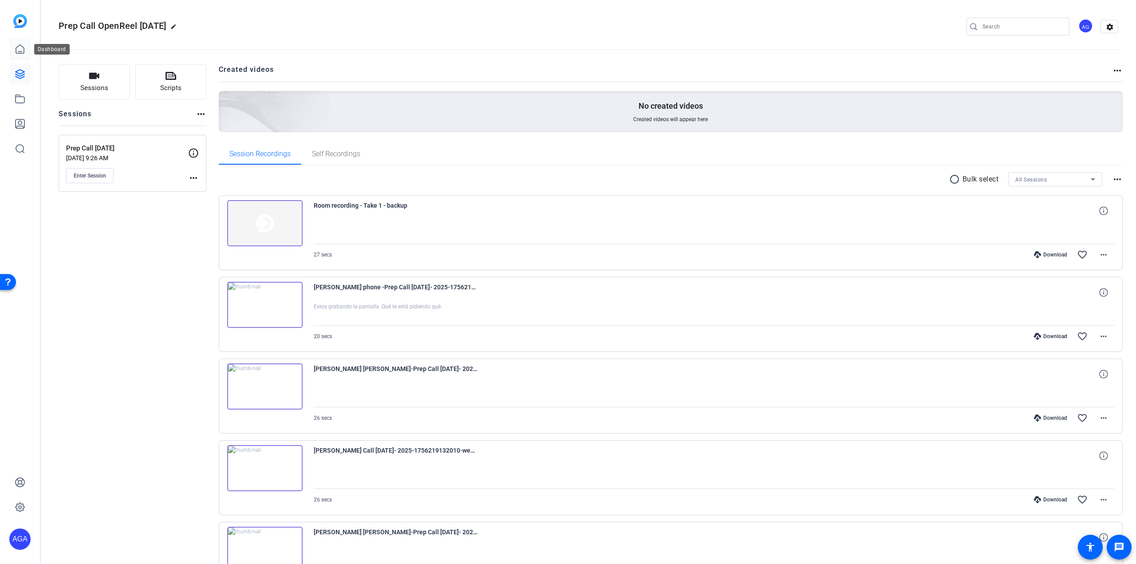
click at [12, 52] on link at bounding box center [19, 49] width 21 height 21
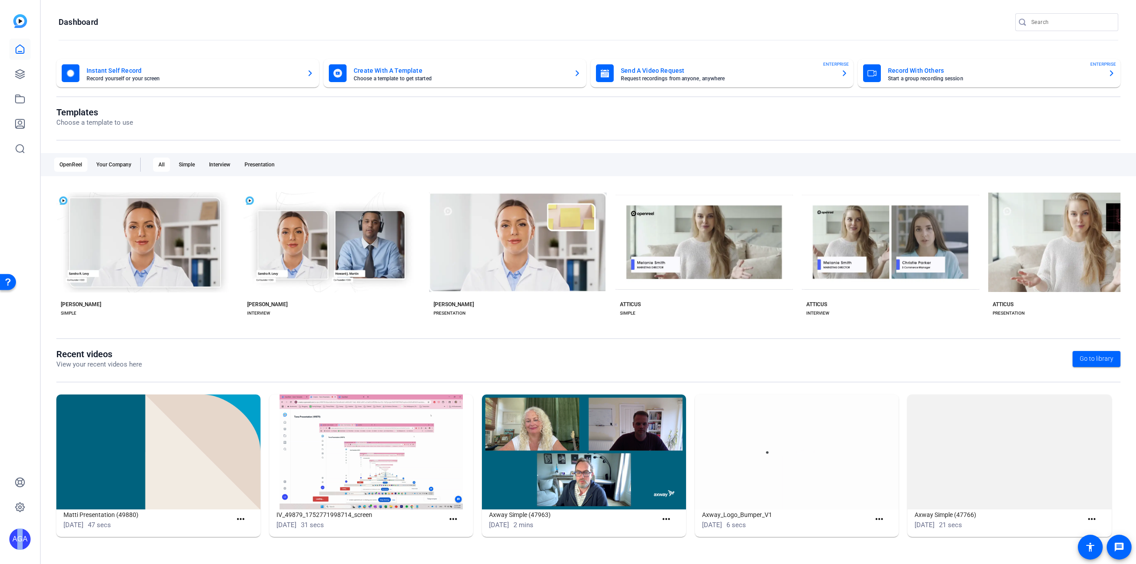
click at [15, 532] on div "AGA" at bounding box center [19, 539] width 21 height 21
click at [115, 528] on mat-icon "logout" at bounding box center [117, 526] width 11 height 11
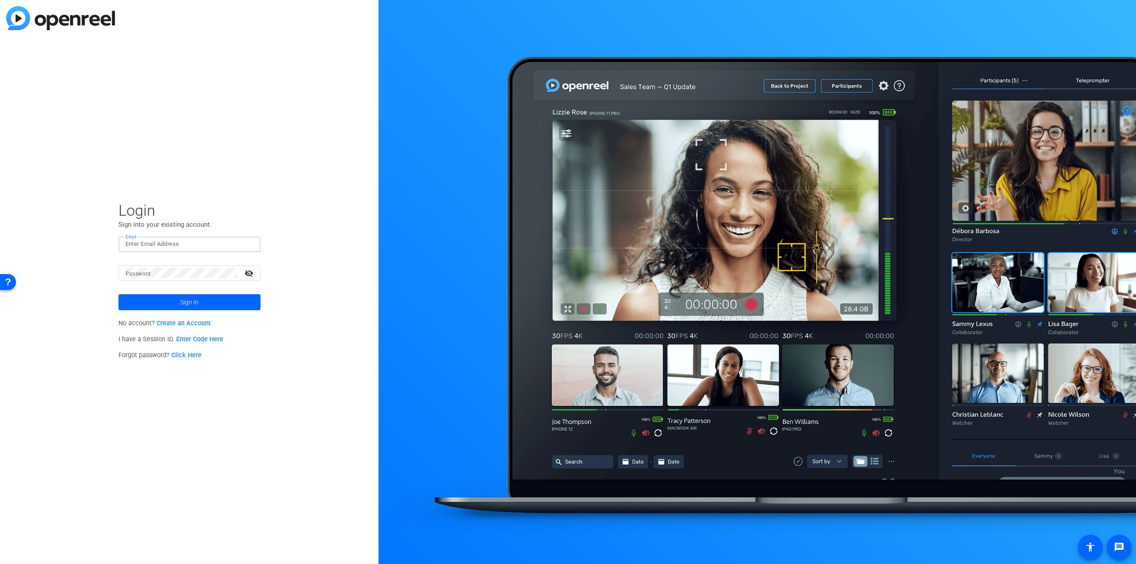
click at [160, 244] on input "Email" at bounding box center [190, 244] width 128 height 11
type input "[EMAIL_ADDRESS][DOMAIN_NAME]"
click at [250, 277] on mat-icon "visibility_off" at bounding box center [249, 273] width 21 height 13
click at [186, 303] on span "Sign in" at bounding box center [189, 302] width 18 height 22
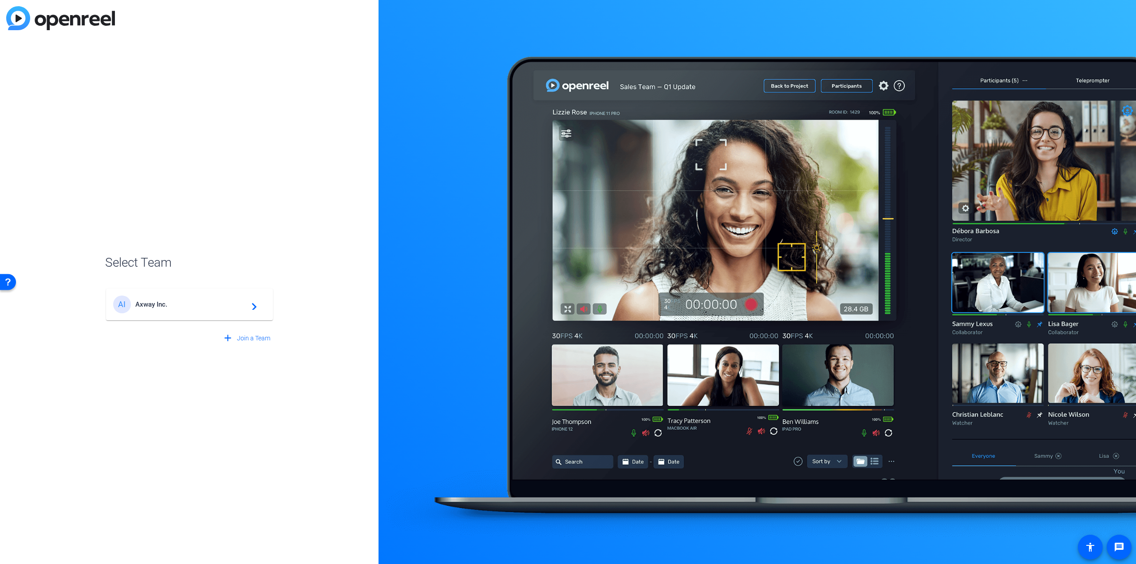
click at [187, 301] on span "Axway Inc." at bounding box center [190, 305] width 111 height 8
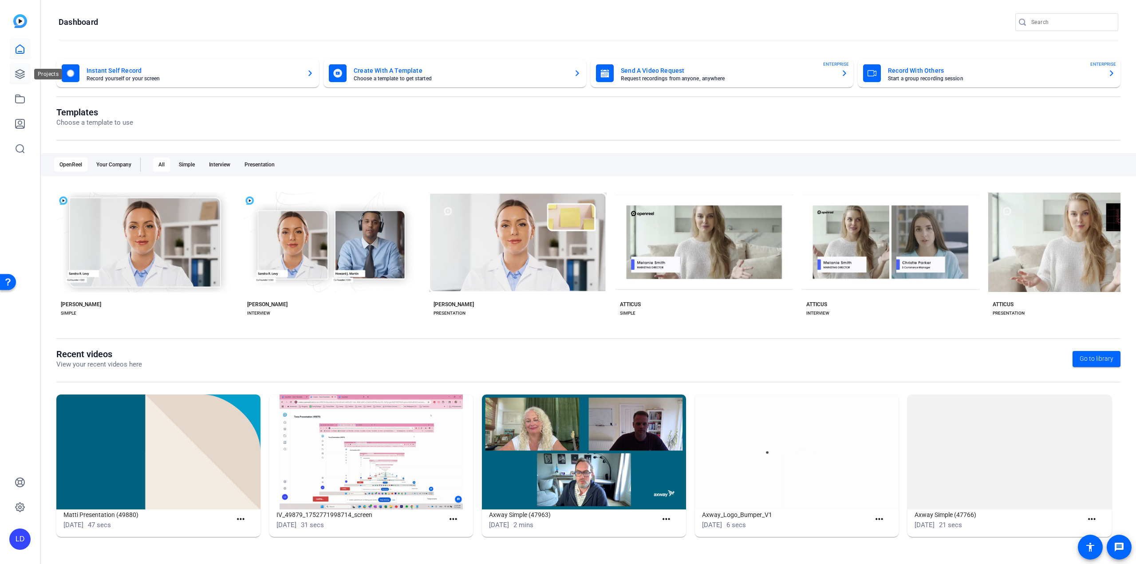
click at [20, 76] on icon at bounding box center [20, 74] width 9 height 9
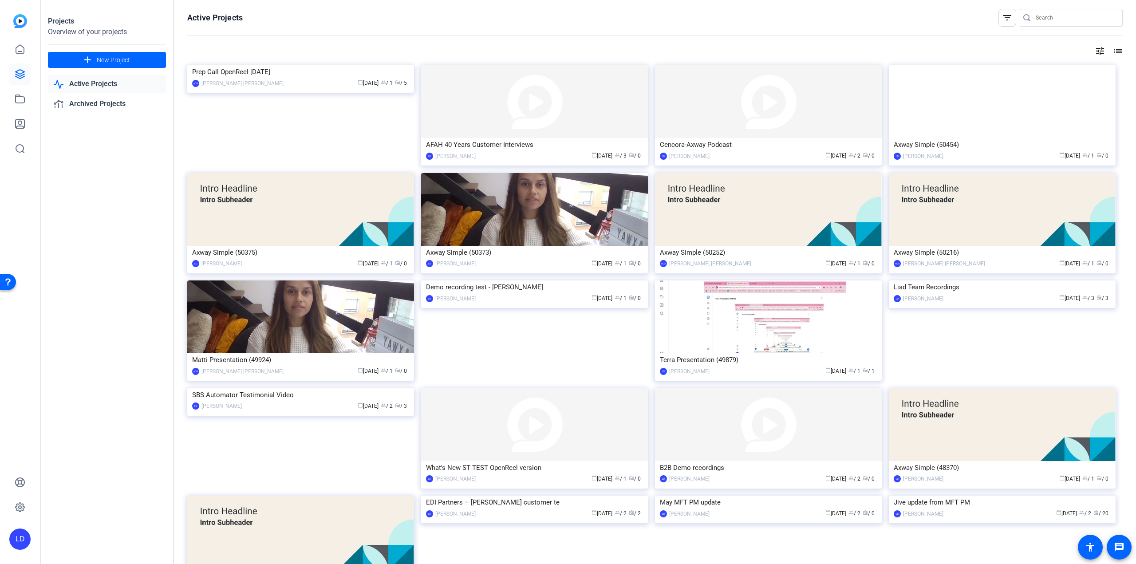
click at [303, 65] on img at bounding box center [300, 65] width 227 height 0
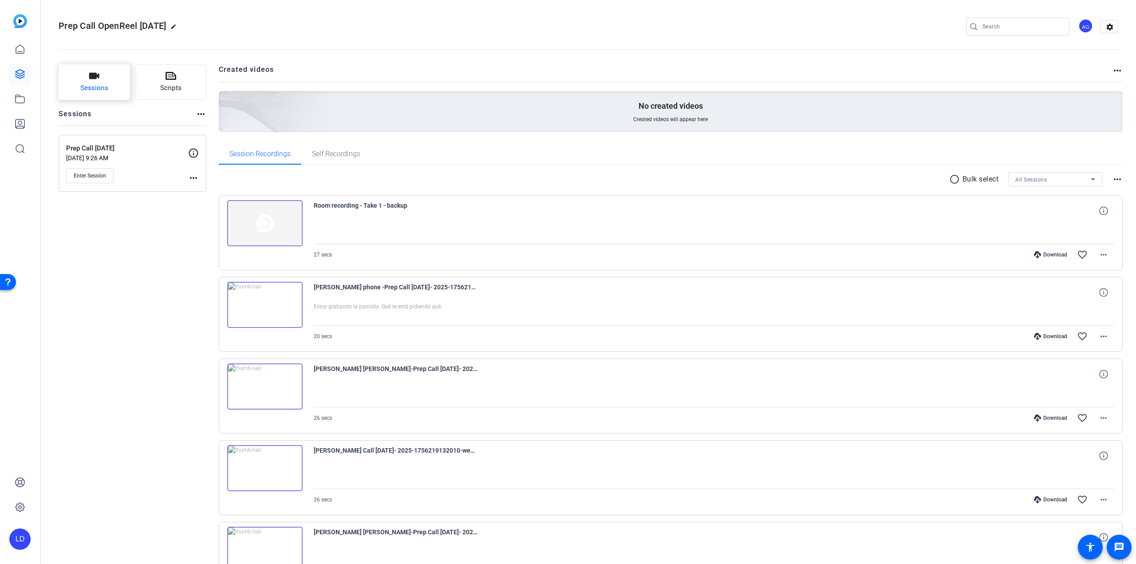
click at [83, 97] on button "Sessions" at bounding box center [94, 82] width 71 height 36
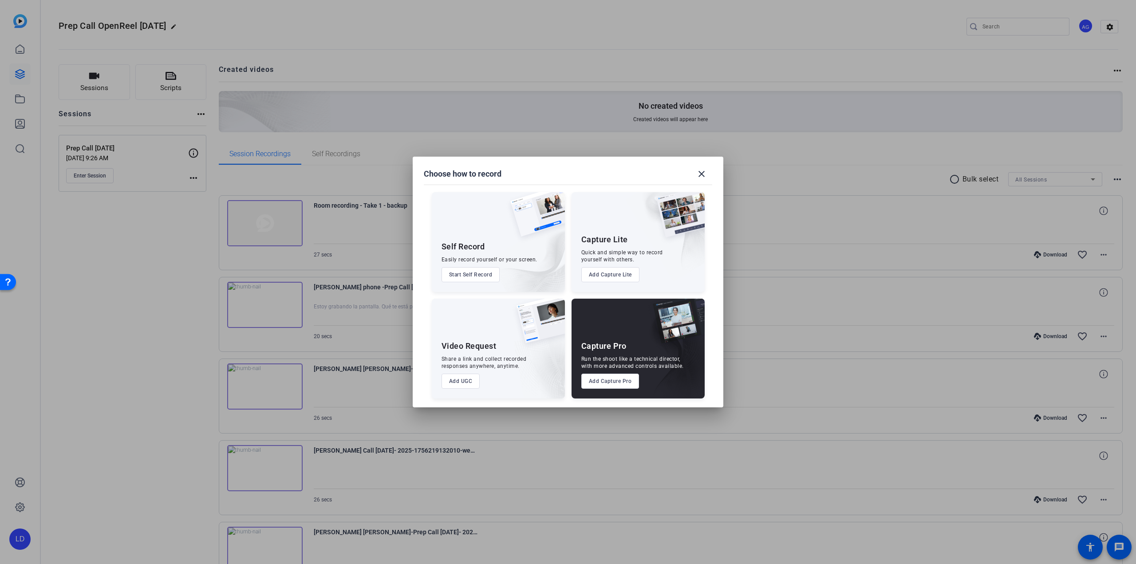
click at [620, 389] on div "Capture Pro Run the shoot like a technical director, with more advanced control…" at bounding box center [638, 349] width 133 height 100
click at [617, 383] on button "Add Capture Pro" at bounding box center [611, 381] width 58 height 15
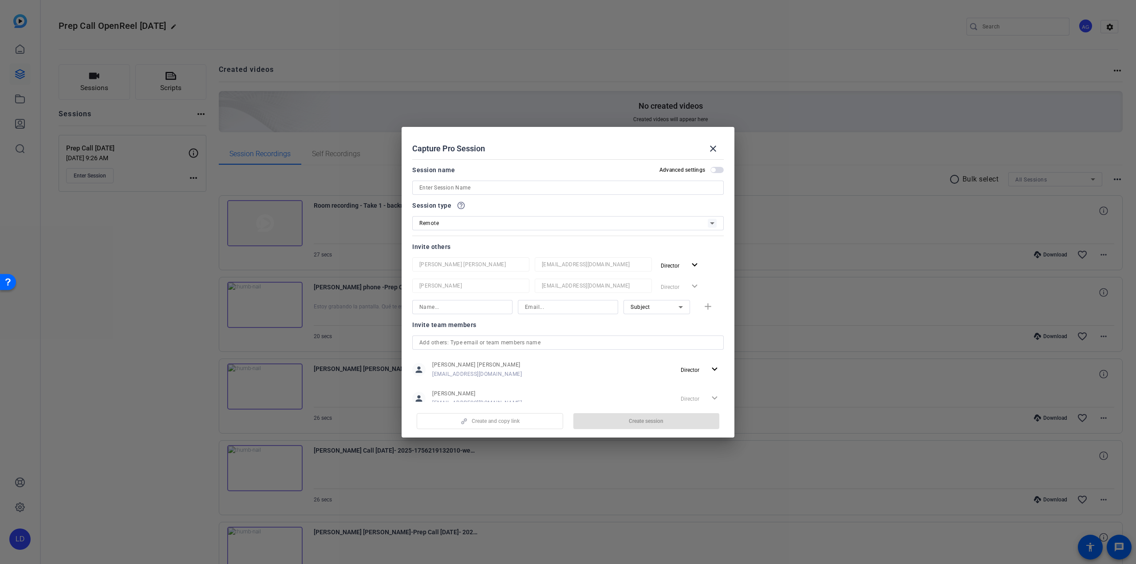
click at [460, 182] on input at bounding box center [567, 187] width 297 height 11
type input "Pro Session Test"
click at [711, 172] on span "button" at bounding box center [713, 170] width 4 height 4
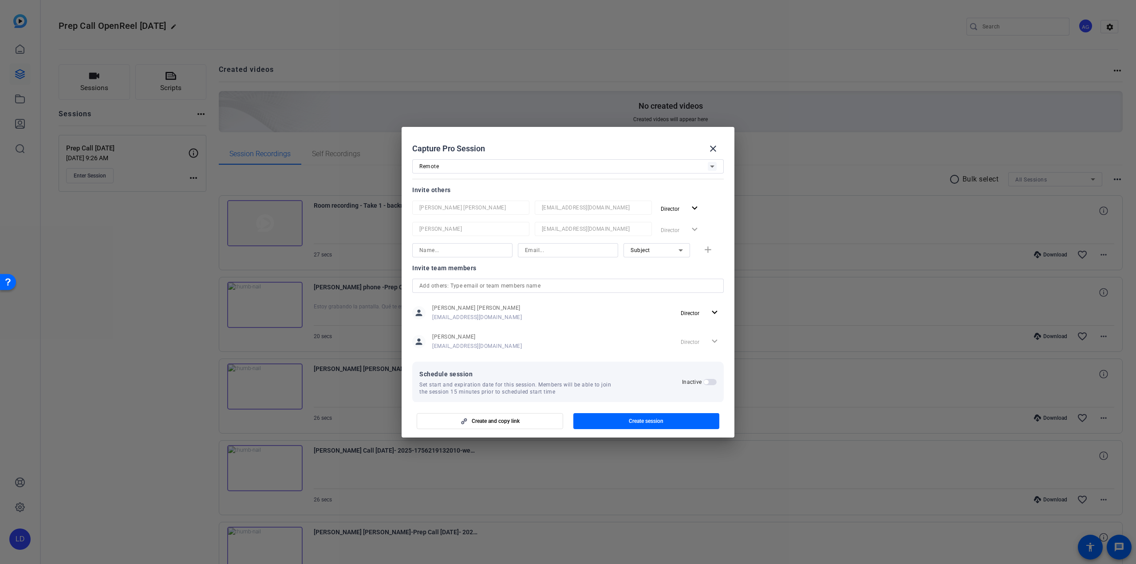
scroll to position [67, 0]
click at [621, 418] on span "button" at bounding box center [647, 421] width 146 height 21
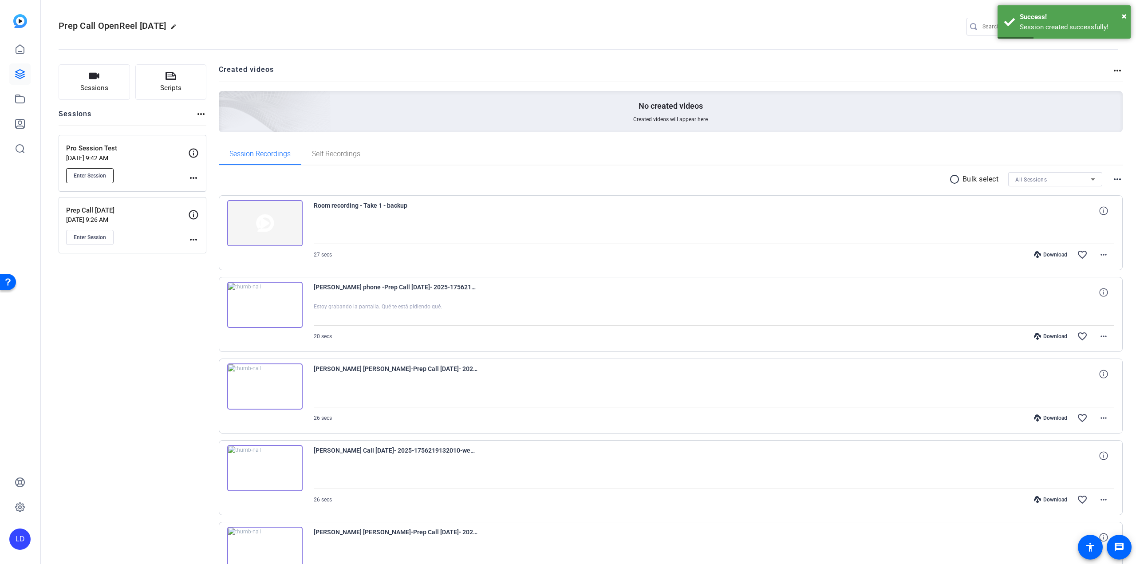
click at [87, 176] on span "Enter Session" at bounding box center [90, 175] width 32 height 7
click at [83, 178] on span "Enter Session" at bounding box center [90, 175] width 32 height 7
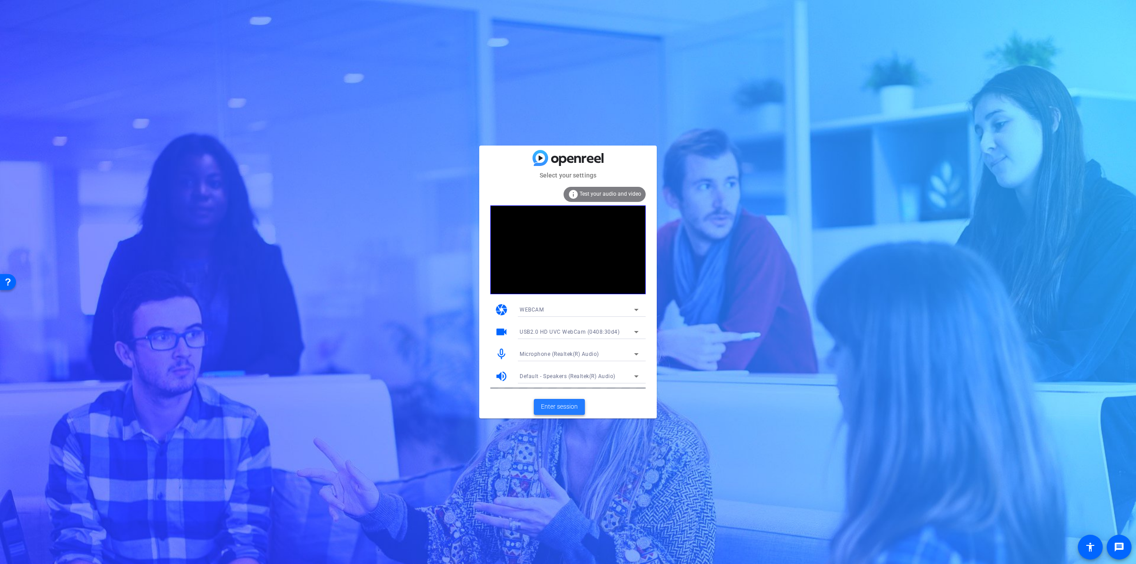
click at [567, 401] on span at bounding box center [559, 406] width 51 height 21
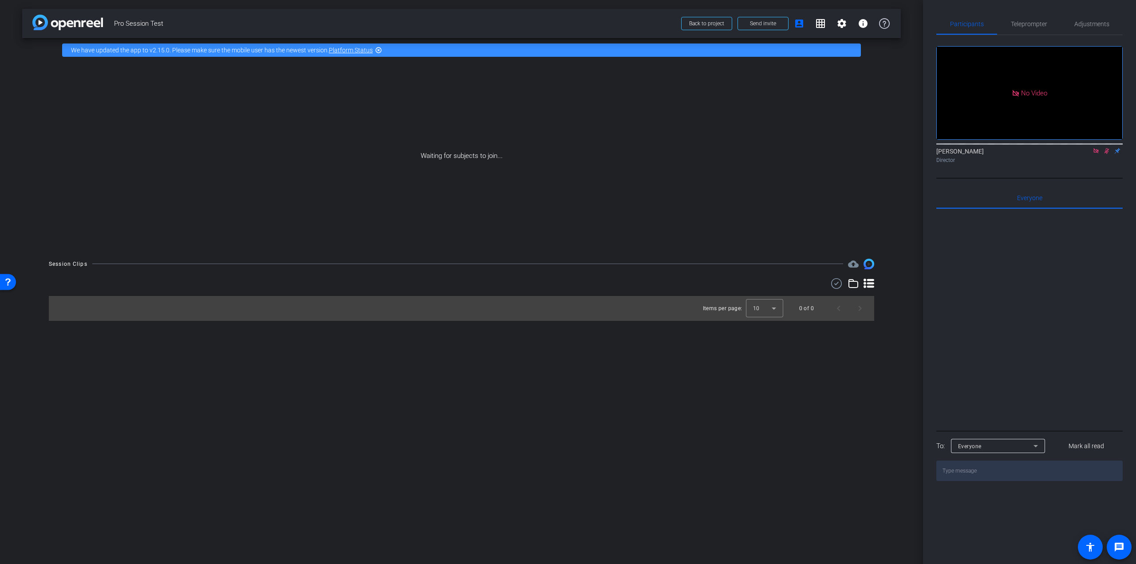
click at [1096, 154] on icon at bounding box center [1096, 151] width 7 height 6
click at [1095, 154] on icon at bounding box center [1096, 151] width 7 height 6
click at [1096, 154] on icon at bounding box center [1096, 151] width 7 height 6
click at [761, 27] on span "Send invite" at bounding box center [763, 23] width 26 height 7
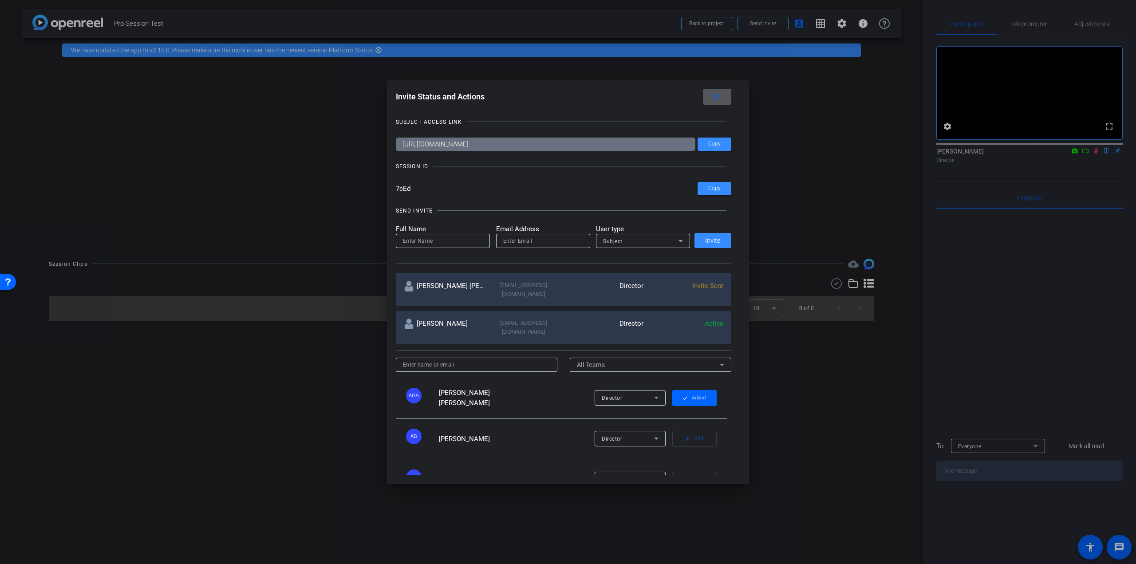
click at [707, 98] on span at bounding box center [717, 96] width 28 height 21
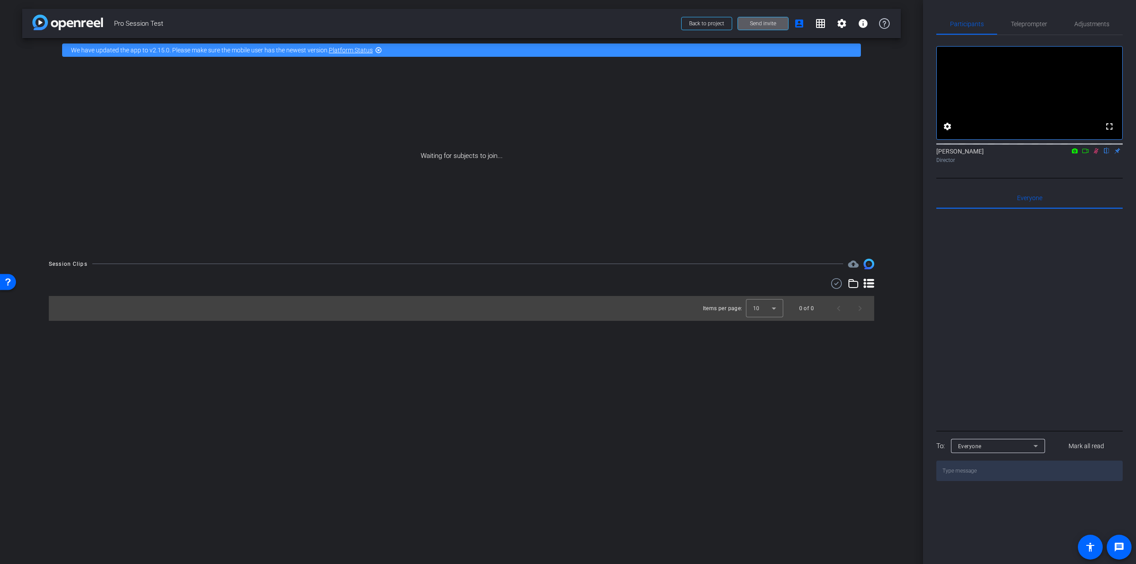
click at [751, 24] on span "Send invite" at bounding box center [763, 23] width 26 height 7
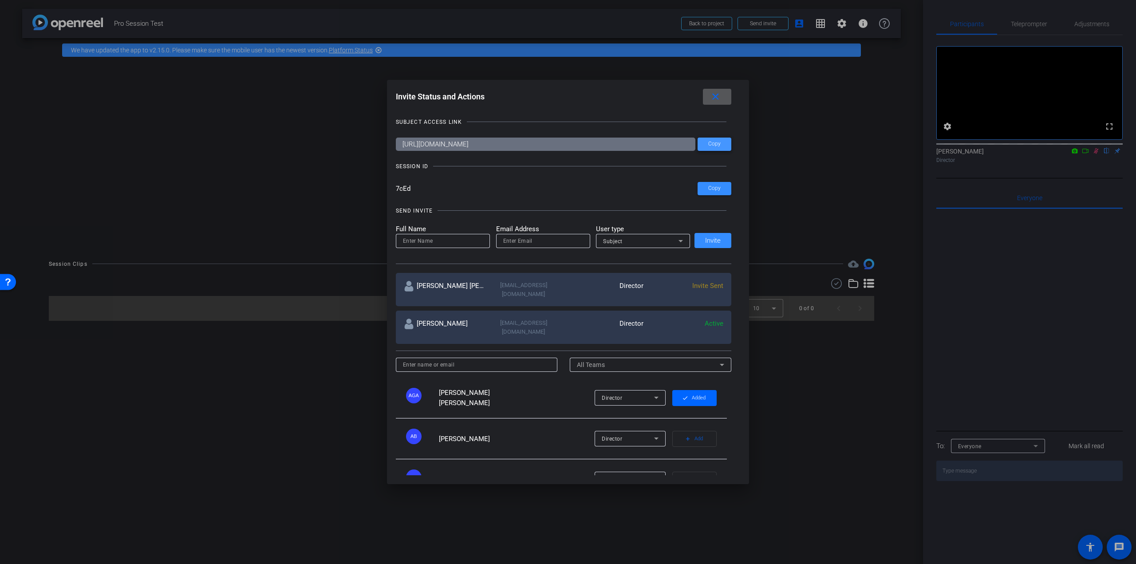
click at [703, 143] on span at bounding box center [715, 144] width 34 height 21
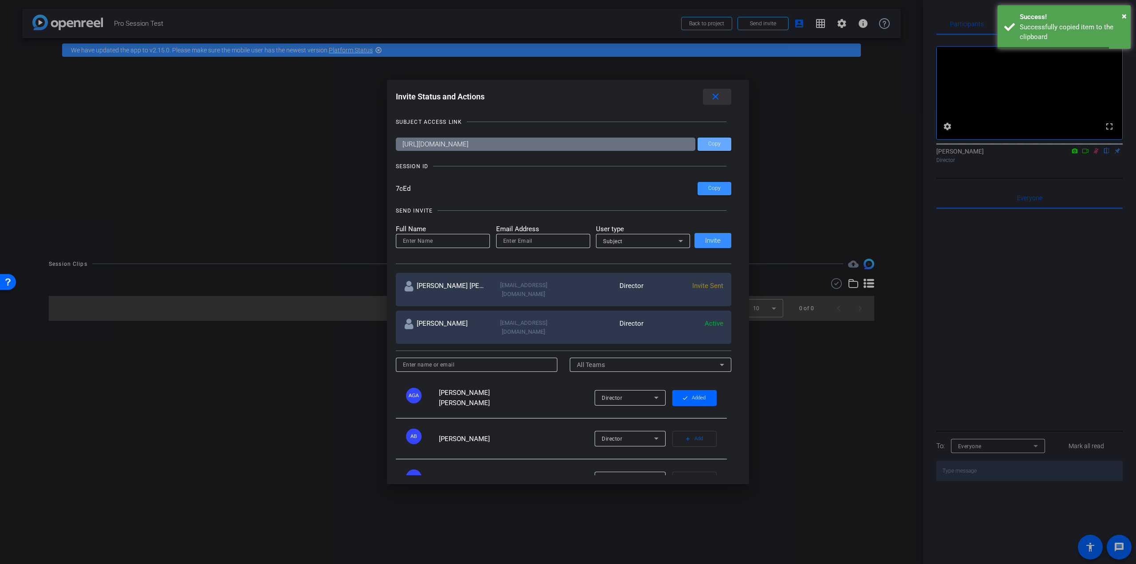
click at [722, 89] on span at bounding box center [717, 96] width 28 height 21
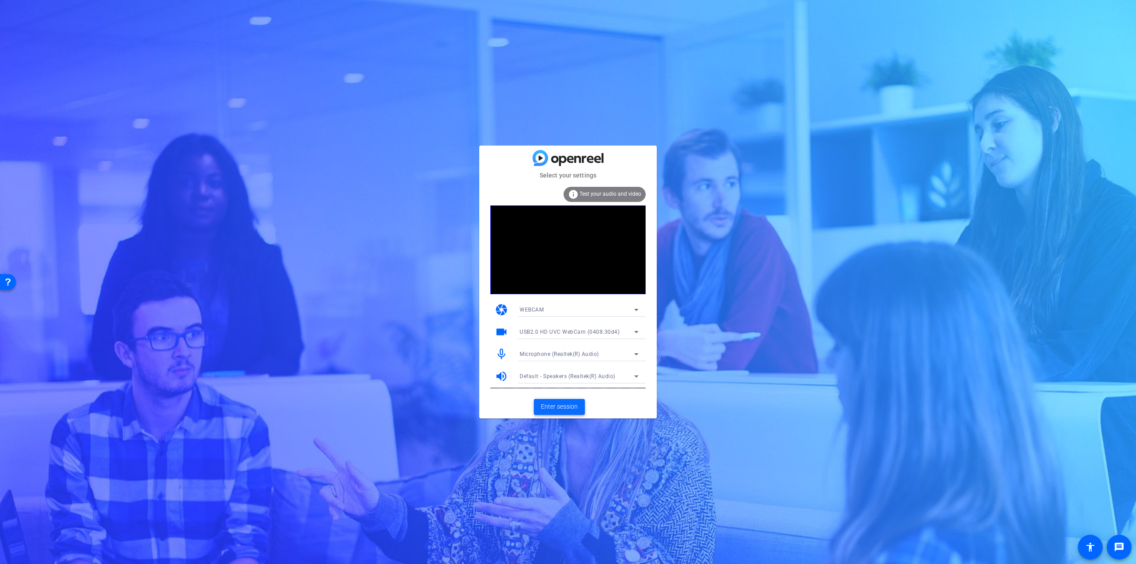
click at [558, 407] on span "Enter session" at bounding box center [559, 406] width 37 height 9
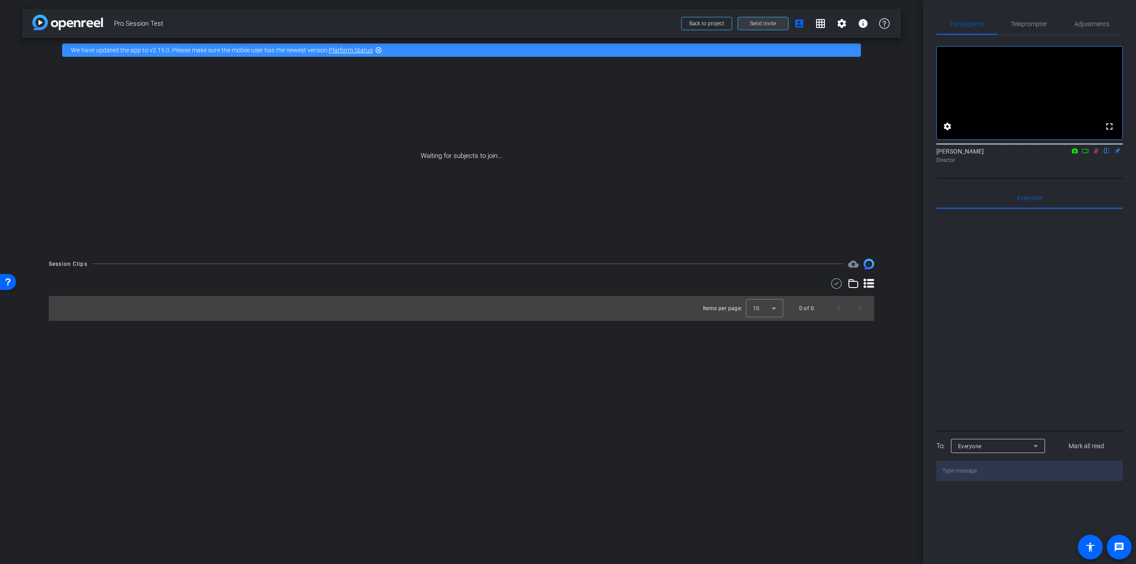
click at [768, 24] on span "Send invite" at bounding box center [763, 23] width 26 height 7
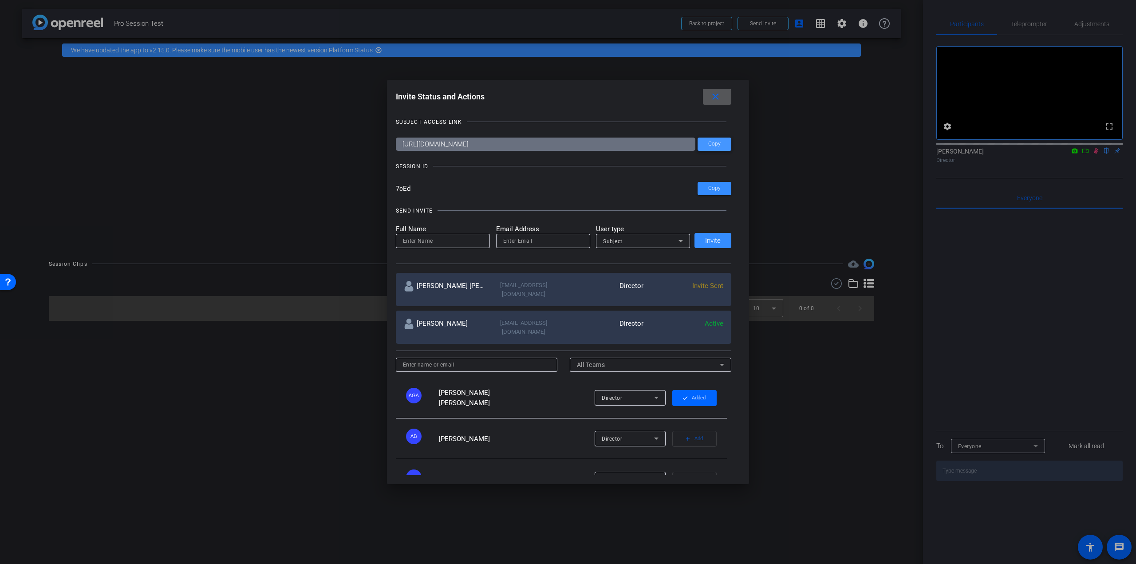
click at [713, 141] on span "Copy" at bounding box center [714, 144] width 12 height 7
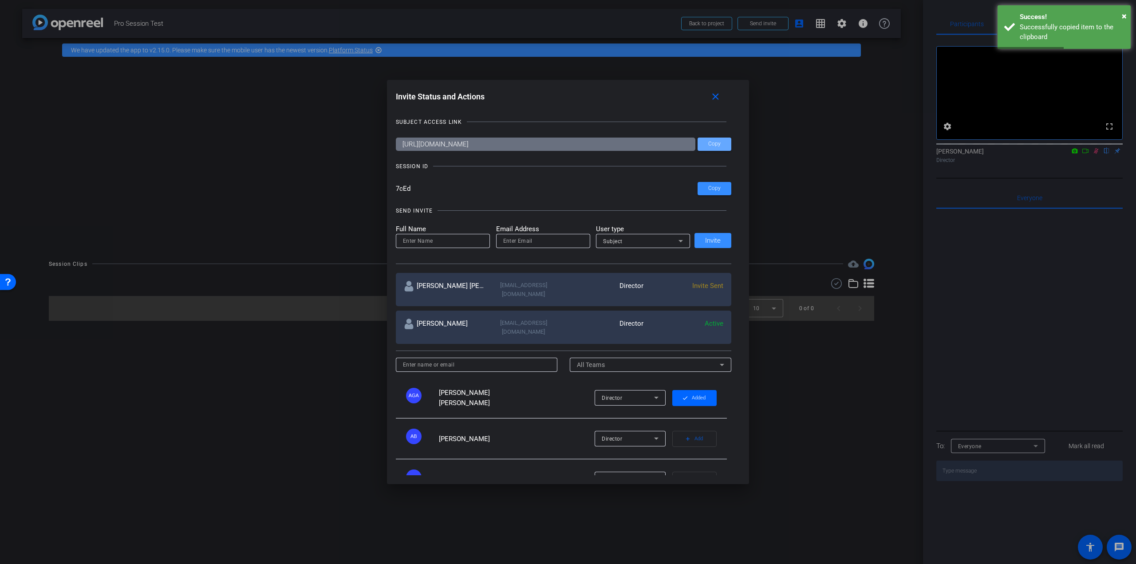
click at [642, 392] on div "Director" at bounding box center [628, 397] width 52 height 11
click at [642, 389] on div at bounding box center [568, 282] width 1136 height 564
click at [621, 392] on div "Director" at bounding box center [628, 397] width 52 height 11
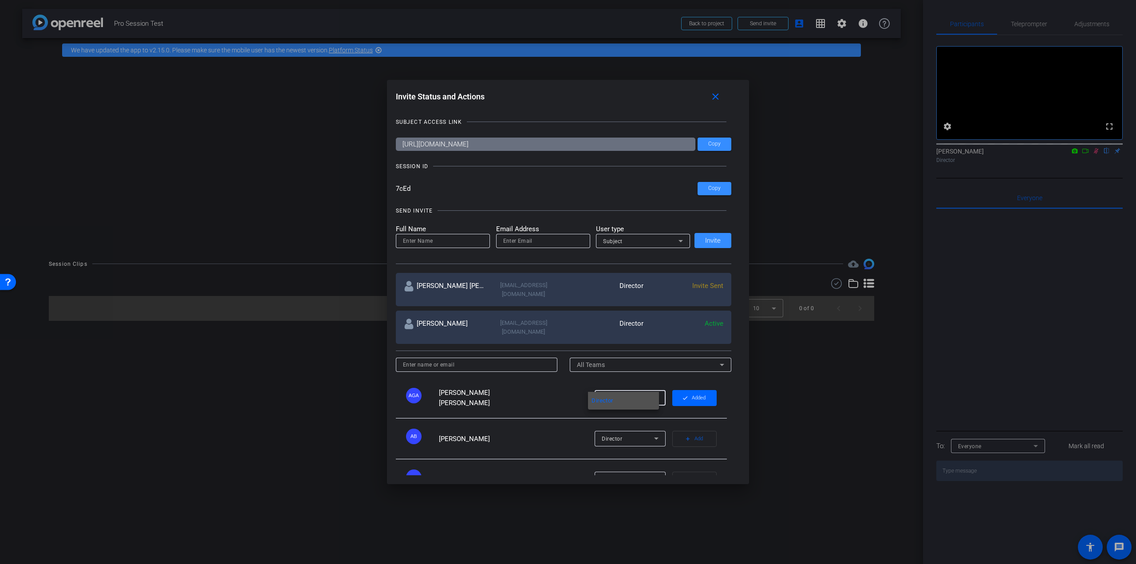
click at [620, 401] on mat-option "Director" at bounding box center [623, 401] width 71 height 18
click at [606, 372] on div at bounding box center [651, 377] width 162 height 10
click at [653, 286] on div "Invite Sent" at bounding box center [684, 289] width 80 height 17
click at [704, 285] on span "Invite Sent" at bounding box center [707, 286] width 31 height 8
click at [634, 282] on div "Director" at bounding box center [604, 289] width 80 height 17
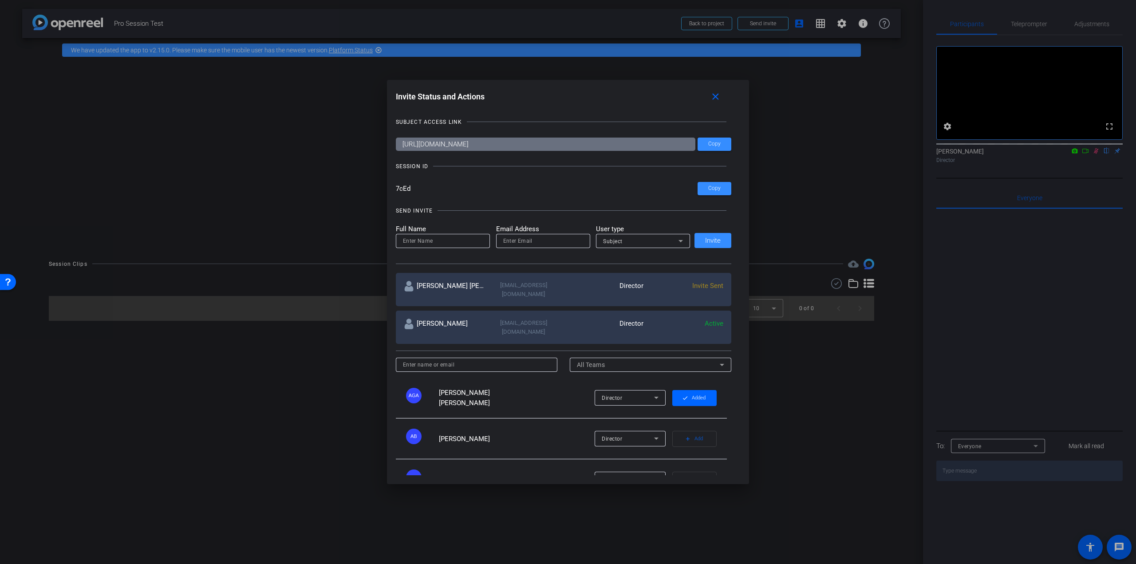
click at [453, 287] on div "[PERSON_NAME] [PERSON_NAME]" at bounding box center [444, 289] width 80 height 17
click at [708, 148] on span at bounding box center [715, 144] width 34 height 21
click at [0, 0] on span at bounding box center [0, 0] width 0 height 0
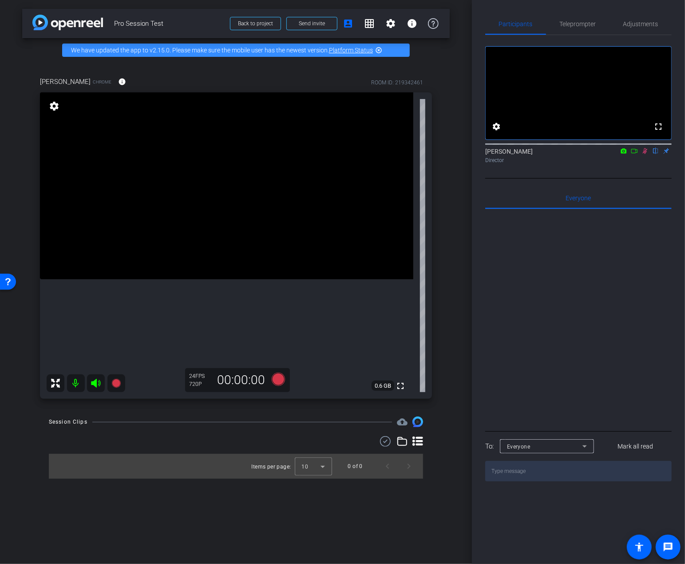
click at [553, 281] on div at bounding box center [578, 319] width 186 height 220
click at [622, 24] on div "Adjustments" at bounding box center [640, 23] width 62 height 21
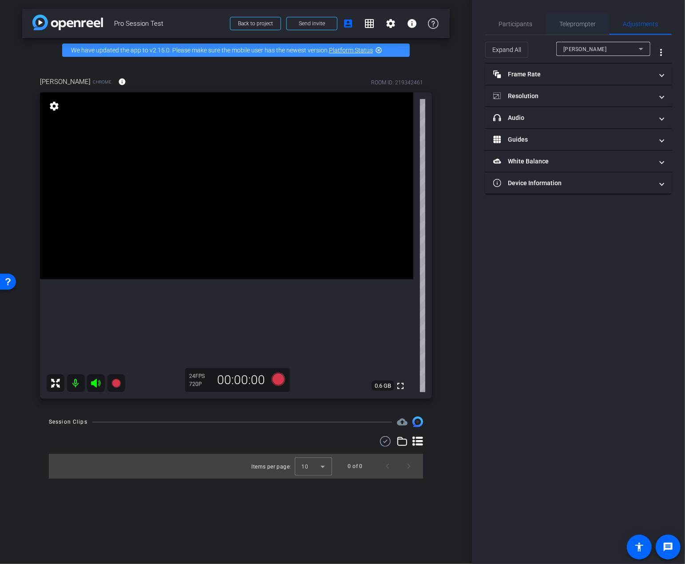
click at [591, 29] on span "Teleprompter" at bounding box center [578, 23] width 36 height 21
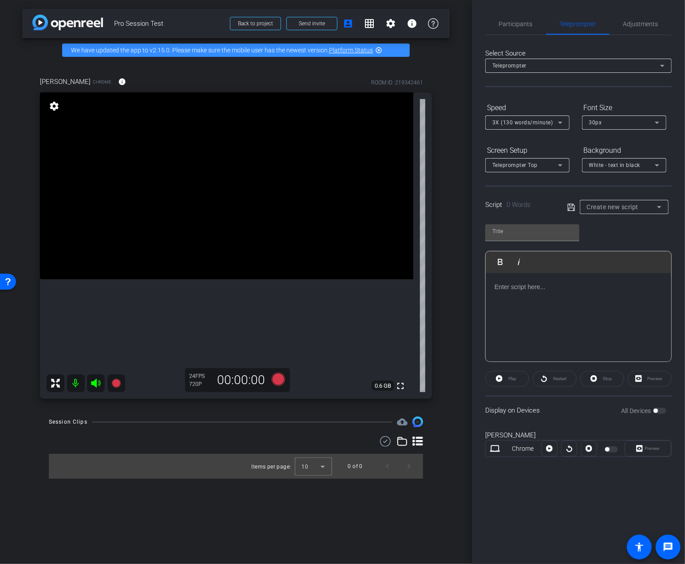
click at [537, 67] on div "Teleprompter" at bounding box center [576, 65] width 168 height 11
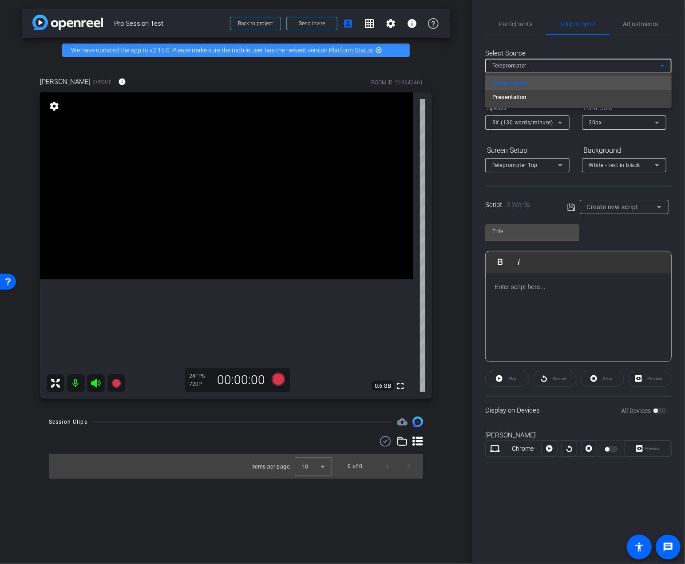
click at [476, 102] on div at bounding box center [342, 282] width 685 height 564
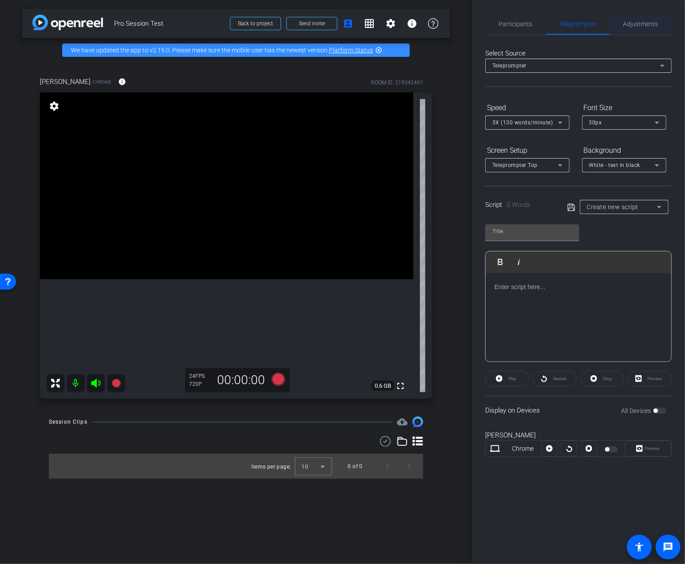
click at [647, 14] on span "Adjustments" at bounding box center [640, 23] width 35 height 21
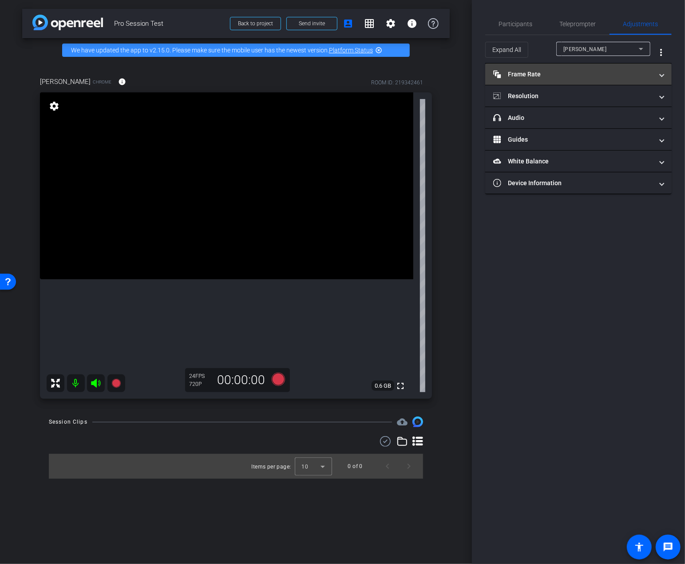
click at [560, 73] on mat-panel-title "Frame Rate Frame Rate" at bounding box center [573, 74] width 160 height 9
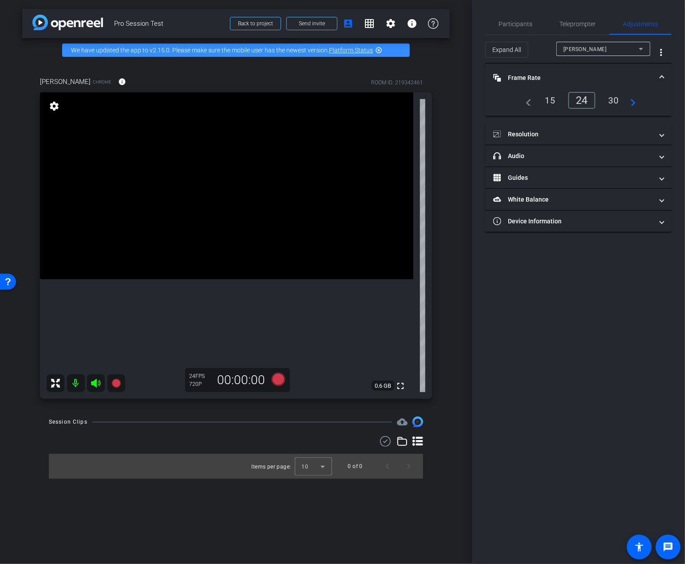
click at [619, 102] on div "30" at bounding box center [614, 100] width 24 height 15
click at [584, 130] on mat-panel-title "Resolution" at bounding box center [573, 134] width 160 height 9
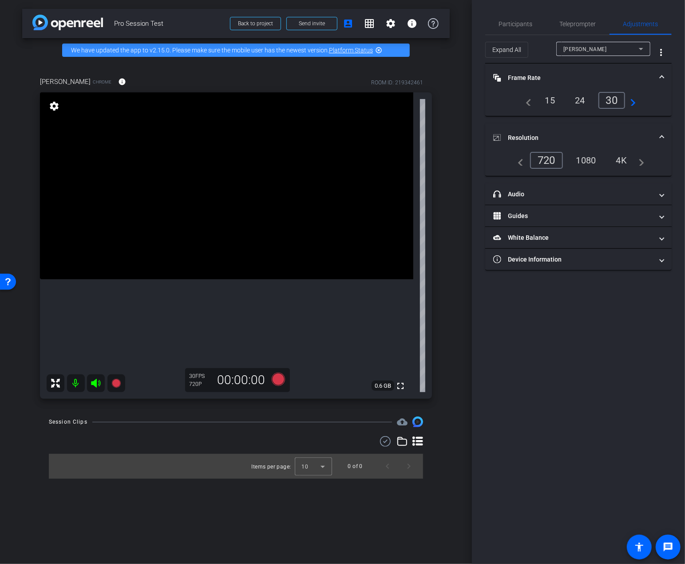
click at [587, 159] on div "1080" at bounding box center [586, 160] width 33 height 15
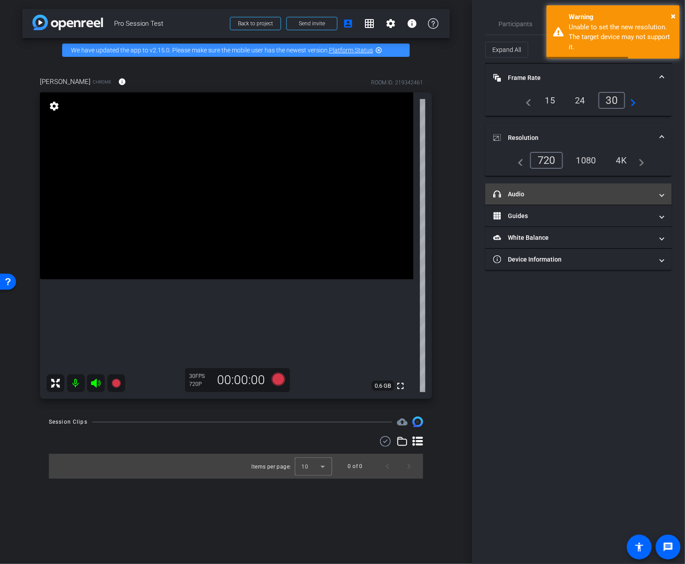
click at [560, 188] on mat-expansion-panel-header "headphone icon Audio" at bounding box center [578, 193] width 186 height 21
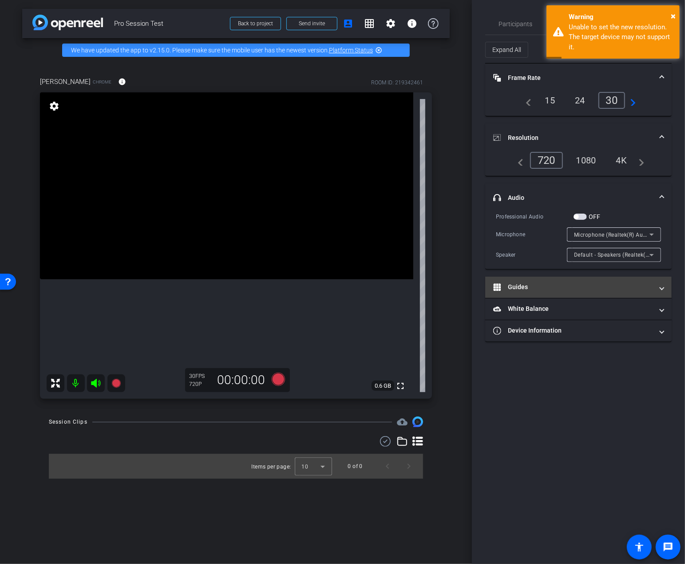
click at [541, 293] on mat-expansion-panel-header "Guides" at bounding box center [578, 287] width 186 height 21
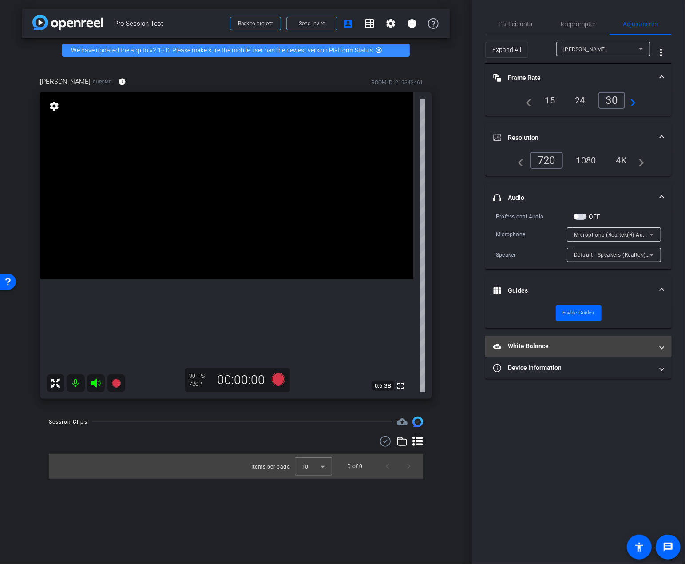
click at [554, 347] on mat-panel-title "White Balance White Balance" at bounding box center [573, 345] width 160 height 9
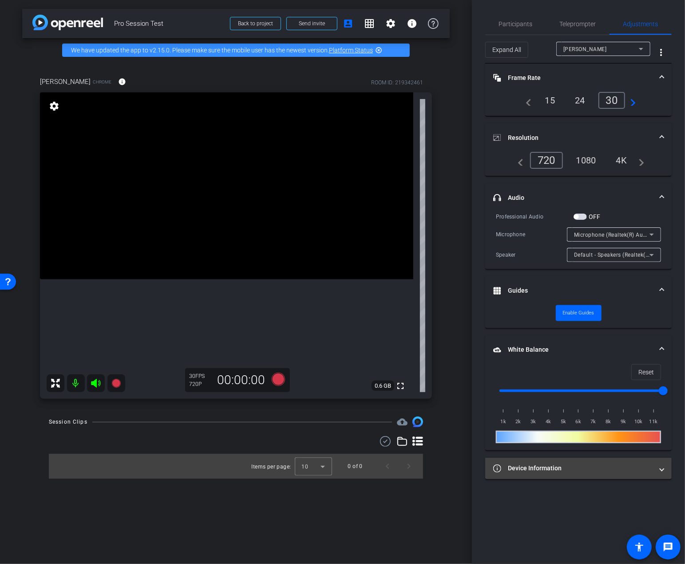
click at [538, 466] on mat-panel-title "Device Information" at bounding box center [573, 467] width 160 height 9
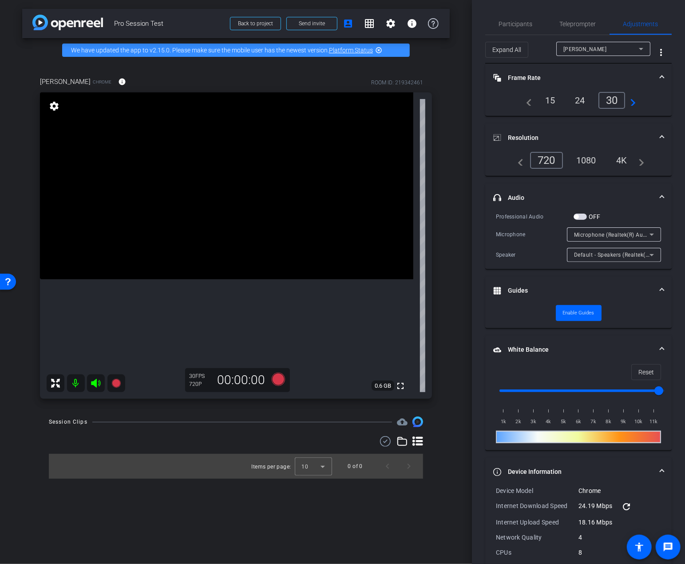
click at [452, 506] on div "arrow_back Pro Session Test Back to project Send invite account_box grid_on set…" at bounding box center [236, 282] width 472 height 564
click at [508, 12] on div "Participants Teleprompter Adjustments settings [PERSON_NAME] flip Director Ever…" at bounding box center [578, 282] width 213 height 564
click at [510, 25] on span "Participants" at bounding box center [516, 24] width 34 height 6
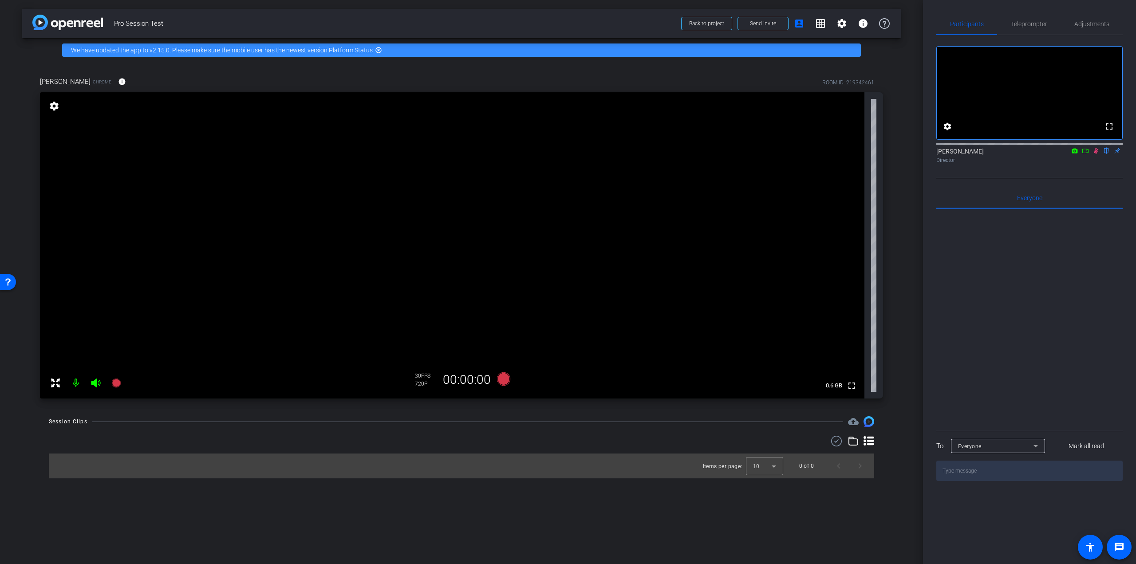
click at [1084, 154] on icon at bounding box center [1085, 151] width 7 height 6
